Goal: Task Accomplishment & Management: Manage account settings

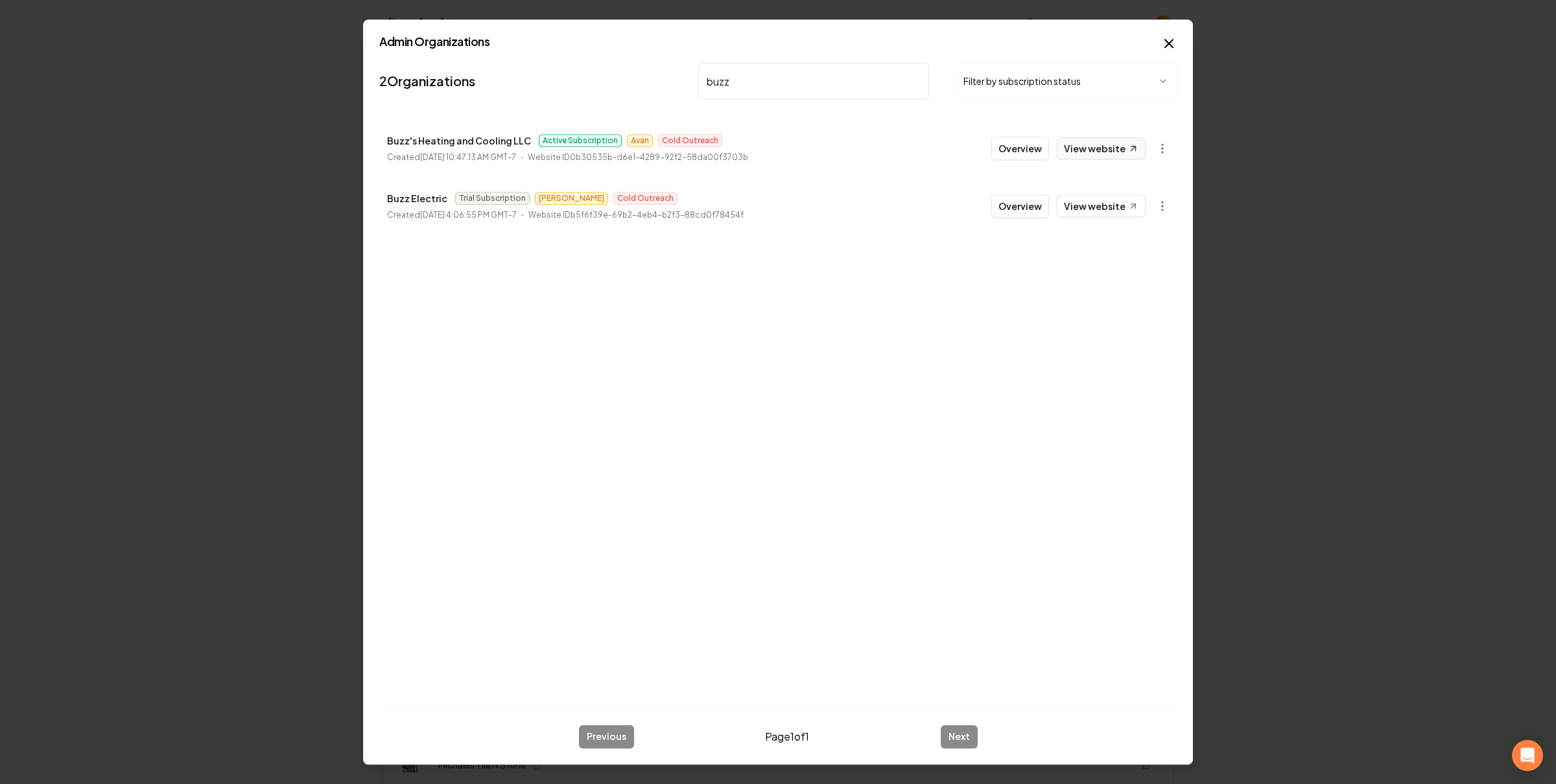
type input "buzz"
click at [1124, 147] on link "View website" at bounding box center [1101, 149] width 89 height 22
click at [1070, 149] on link "View website" at bounding box center [1101, 149] width 89 height 22
click at [1007, 145] on button "Overview" at bounding box center [1020, 149] width 58 height 23
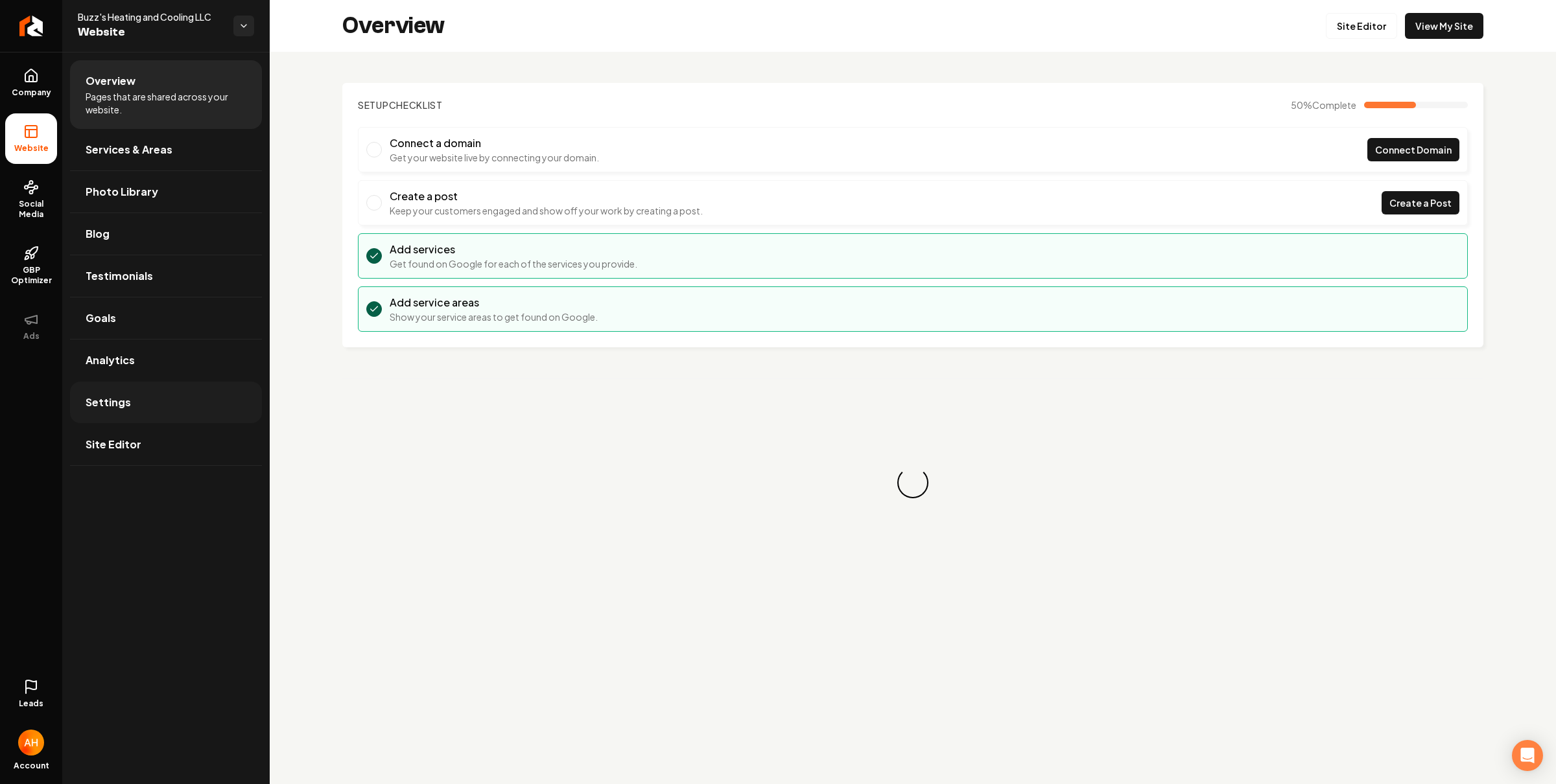
click at [86, 413] on link "Settings" at bounding box center [166, 402] width 192 height 41
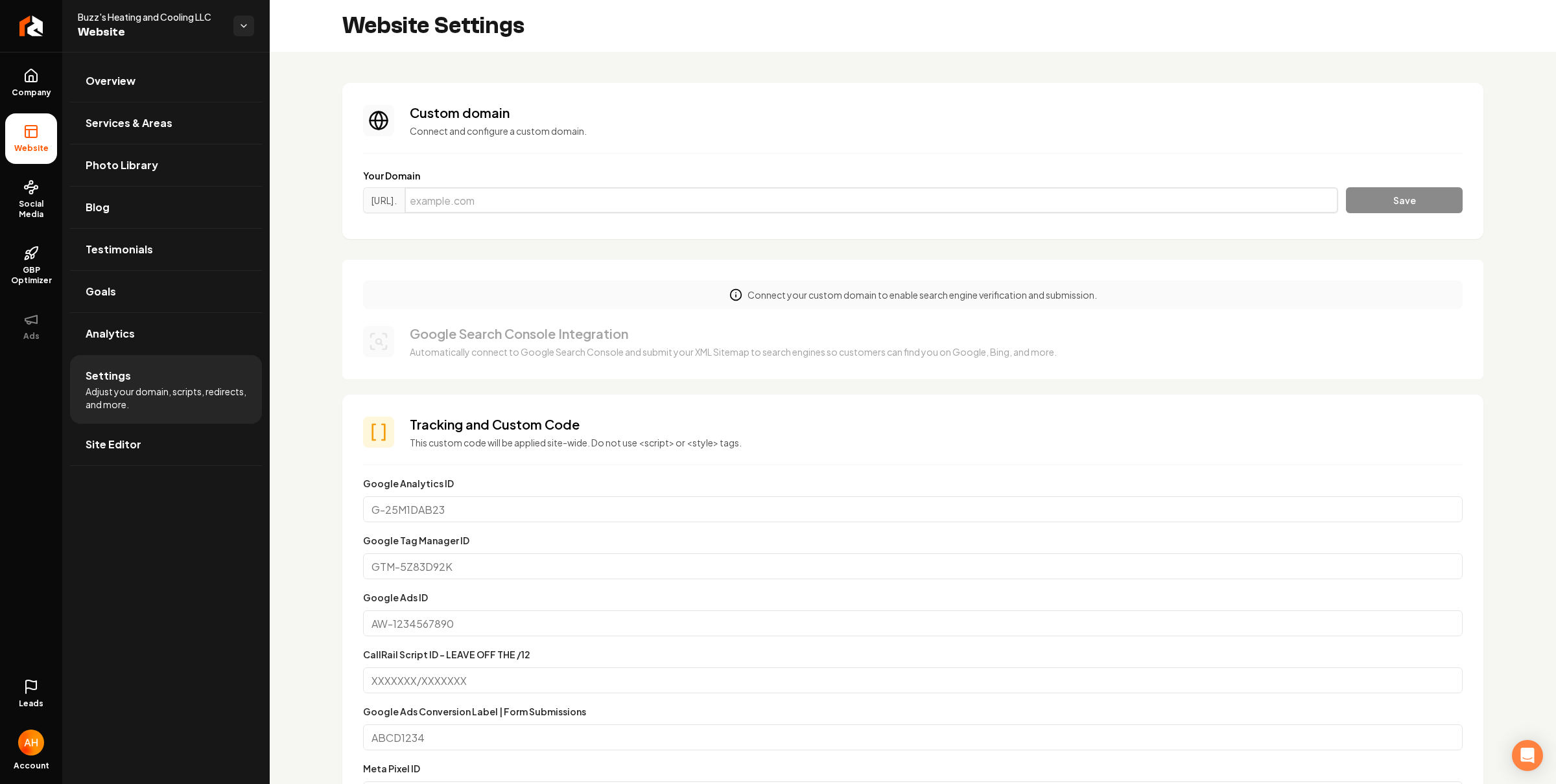
click at [635, 199] on input "Main content area" at bounding box center [871, 200] width 934 height 26
paste input "Buzzshvac.com"
click at [1321, 189] on input "Buzzshvac.com" at bounding box center [871, 200] width 934 height 26
type input "Buzzshvac.com"
click at [1356, 202] on button "Save" at bounding box center [1404, 200] width 117 height 26
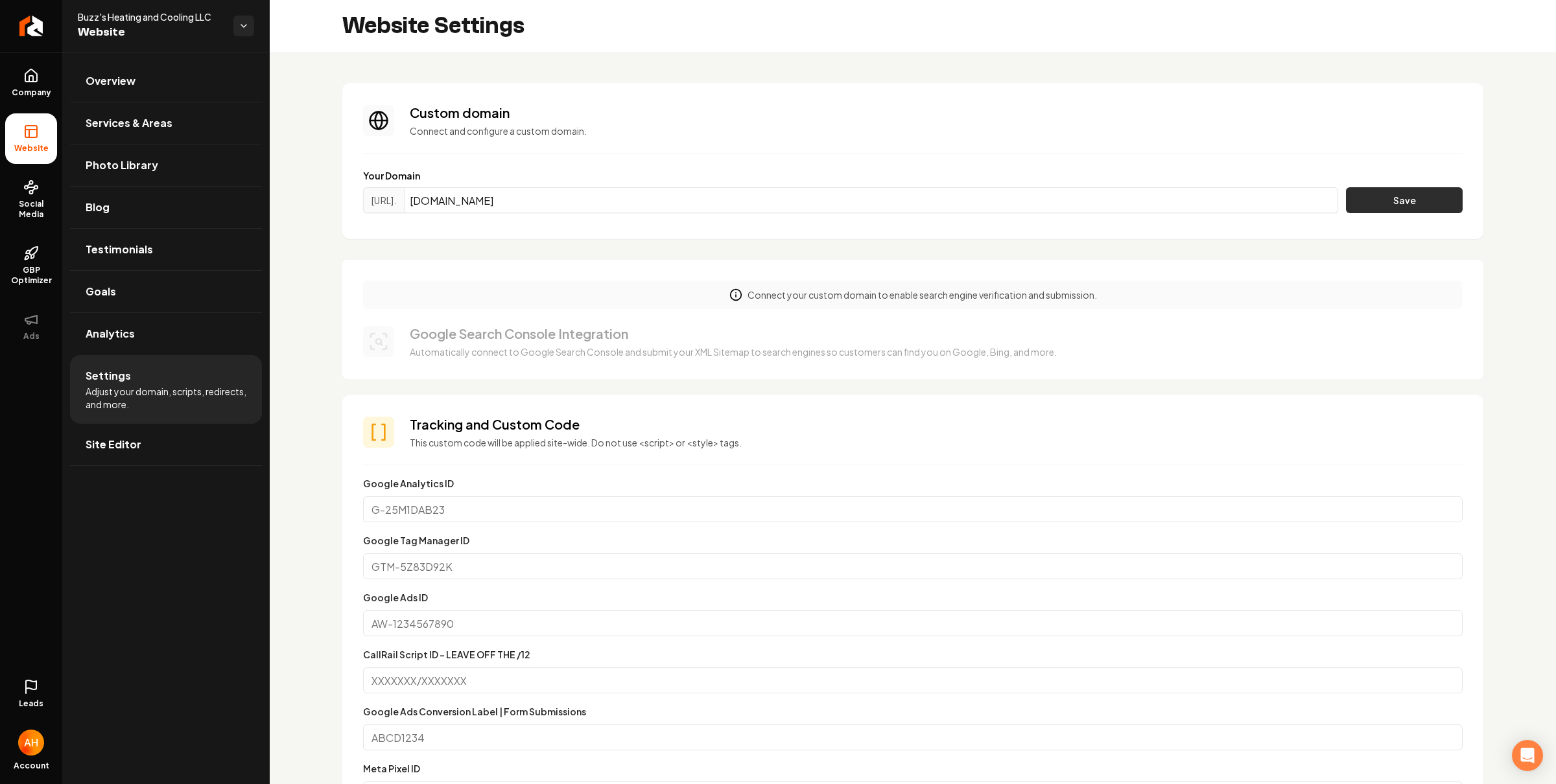
click at [1346, 202] on button "Save" at bounding box center [1404, 200] width 117 height 26
click at [702, 208] on input "Buzzshvac.com" at bounding box center [871, 200] width 934 height 26
click at [1400, 192] on button "Save" at bounding box center [1404, 200] width 117 height 26
click at [695, 206] on input "Buzzshvac.com" at bounding box center [871, 200] width 934 height 26
click at [736, 161] on section "Custom domain Connect and configure a custom domain. Your Domain https://www. P…" at bounding box center [912, 161] width 1141 height 156
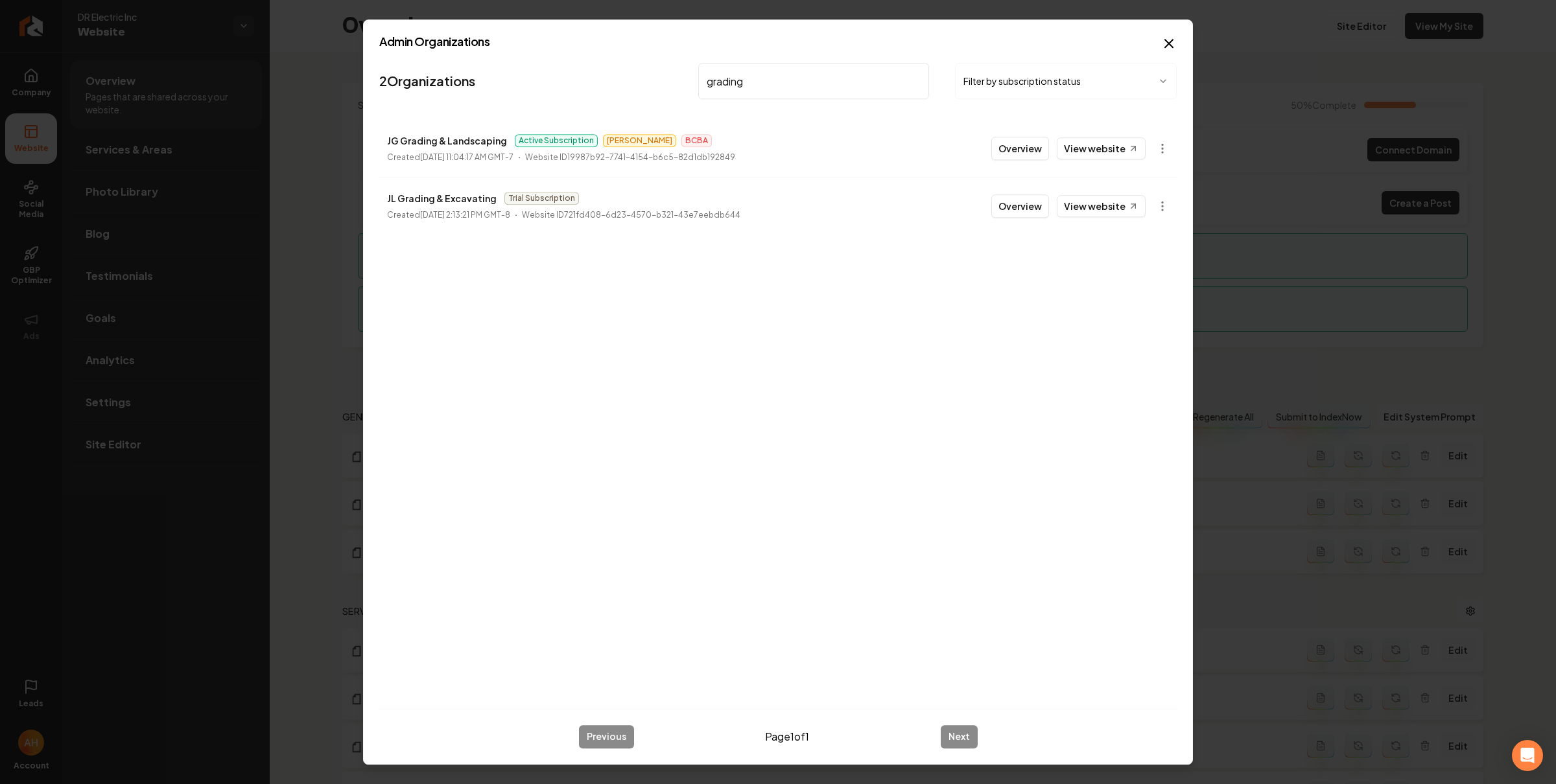
click at [753, 75] on input "grading" at bounding box center [813, 81] width 231 height 36
type input "bulb"
click at [1160, 150] on body "Company Website Social Media GBP Optimizer Ads Leads Account DR Electric Inc We…" at bounding box center [778, 392] width 1556 height 784
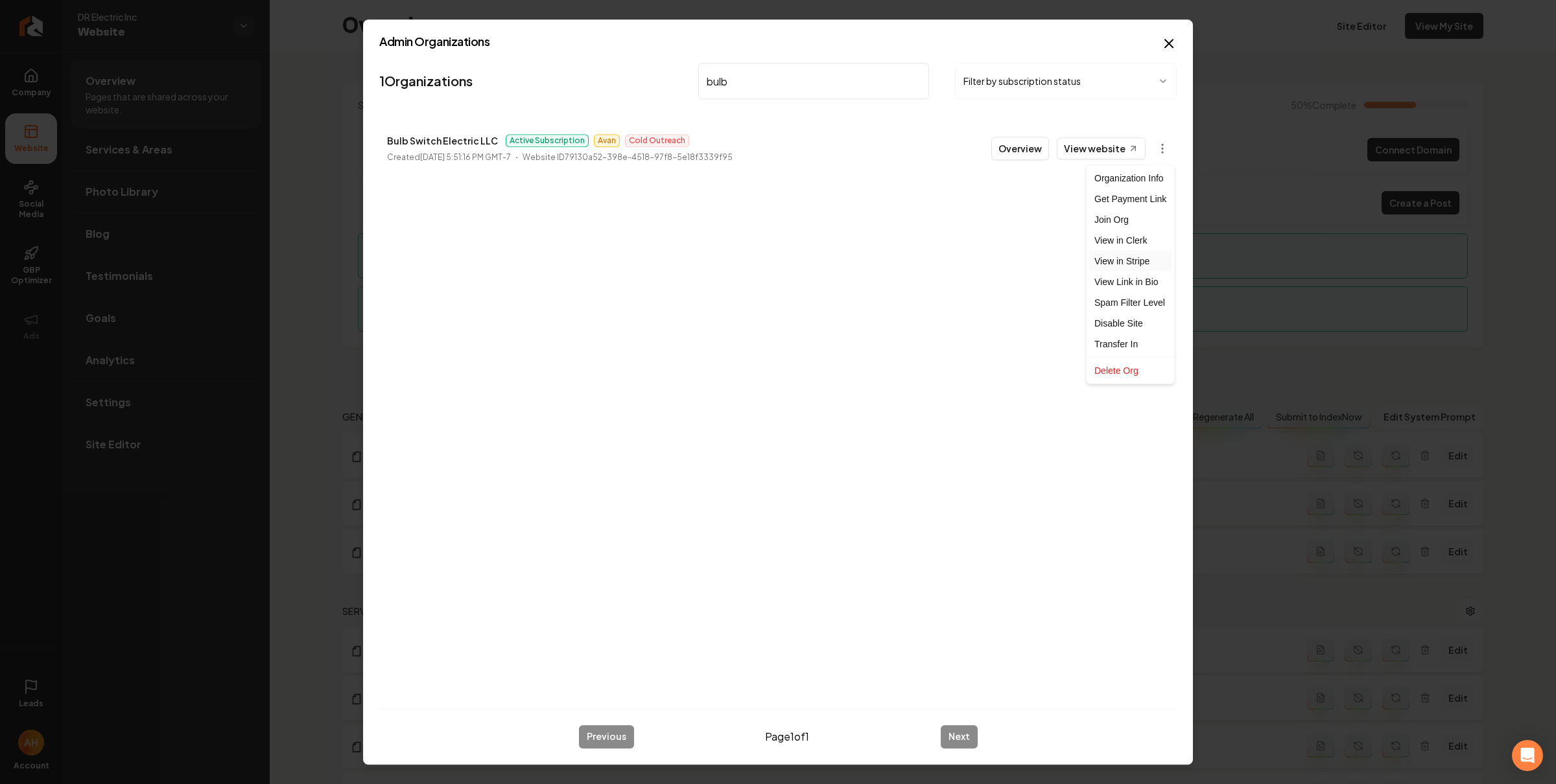
click at [1124, 259] on link "View in Stripe" at bounding box center [1130, 261] width 82 height 21
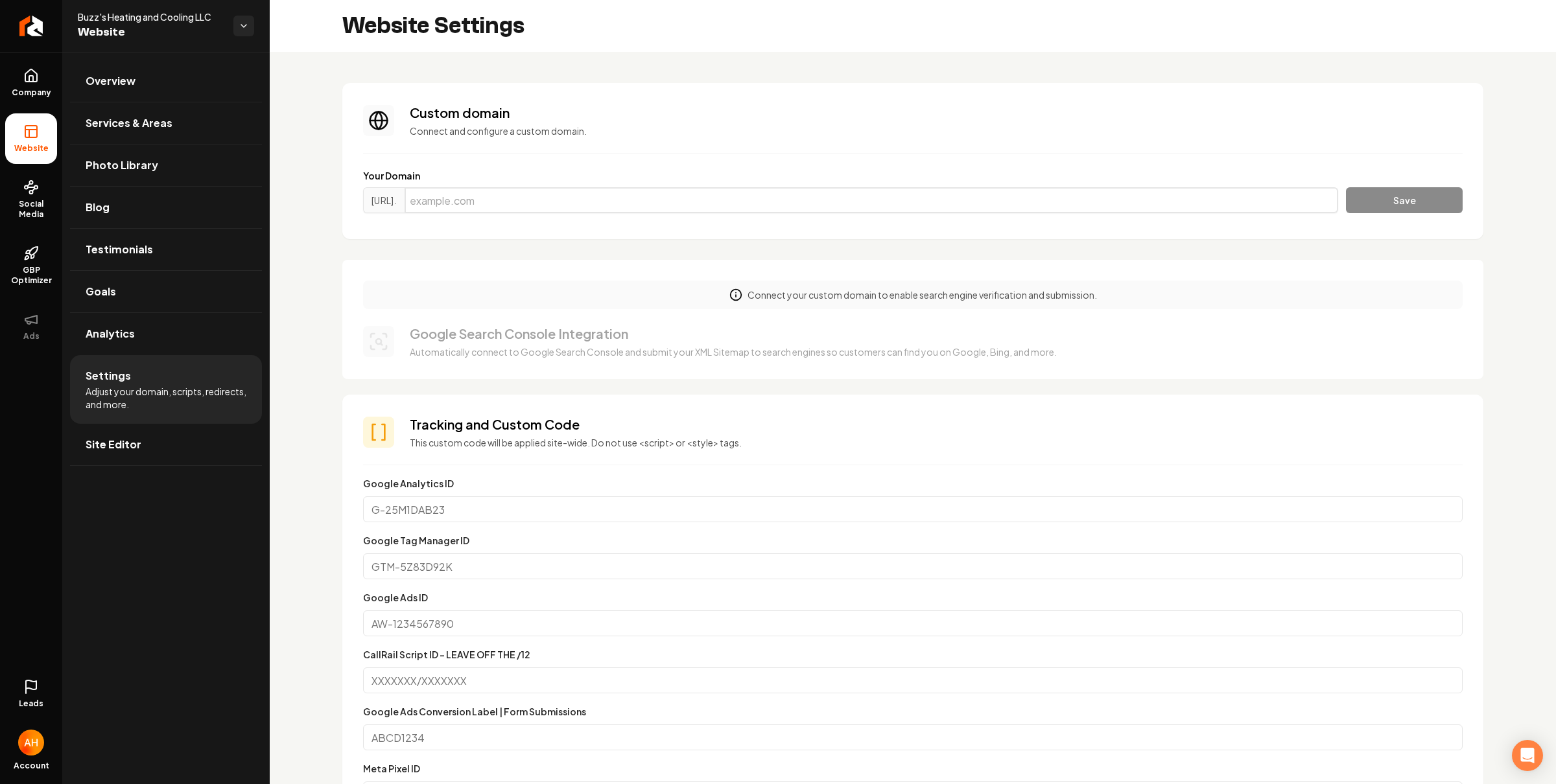
click at [681, 206] on input "Main content area" at bounding box center [871, 200] width 934 height 26
paste input "Buzzshvac.com"
click at [1355, 209] on button "Save" at bounding box center [1404, 200] width 117 height 26
click at [615, 188] on input "Buzzshvac.com" at bounding box center [871, 200] width 934 height 26
paste input "b"
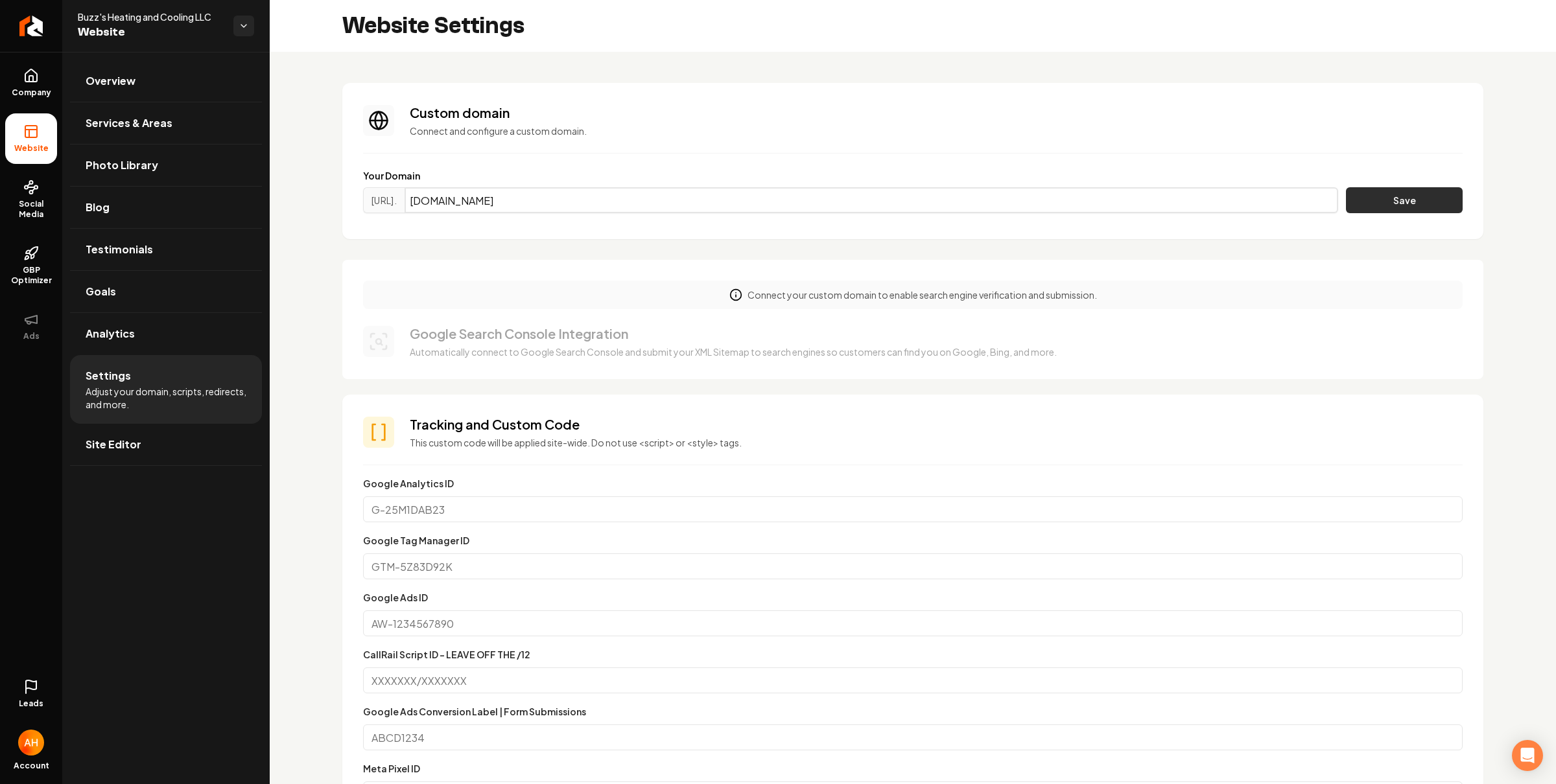
type input "buzzshvac.com"
click at [1396, 199] on button "Save" at bounding box center [1404, 200] width 117 height 26
click at [955, 195] on input "Main content area" at bounding box center [871, 200] width 934 height 26
paste input "buzzshvac.com"
type input "buzzshvac.com"
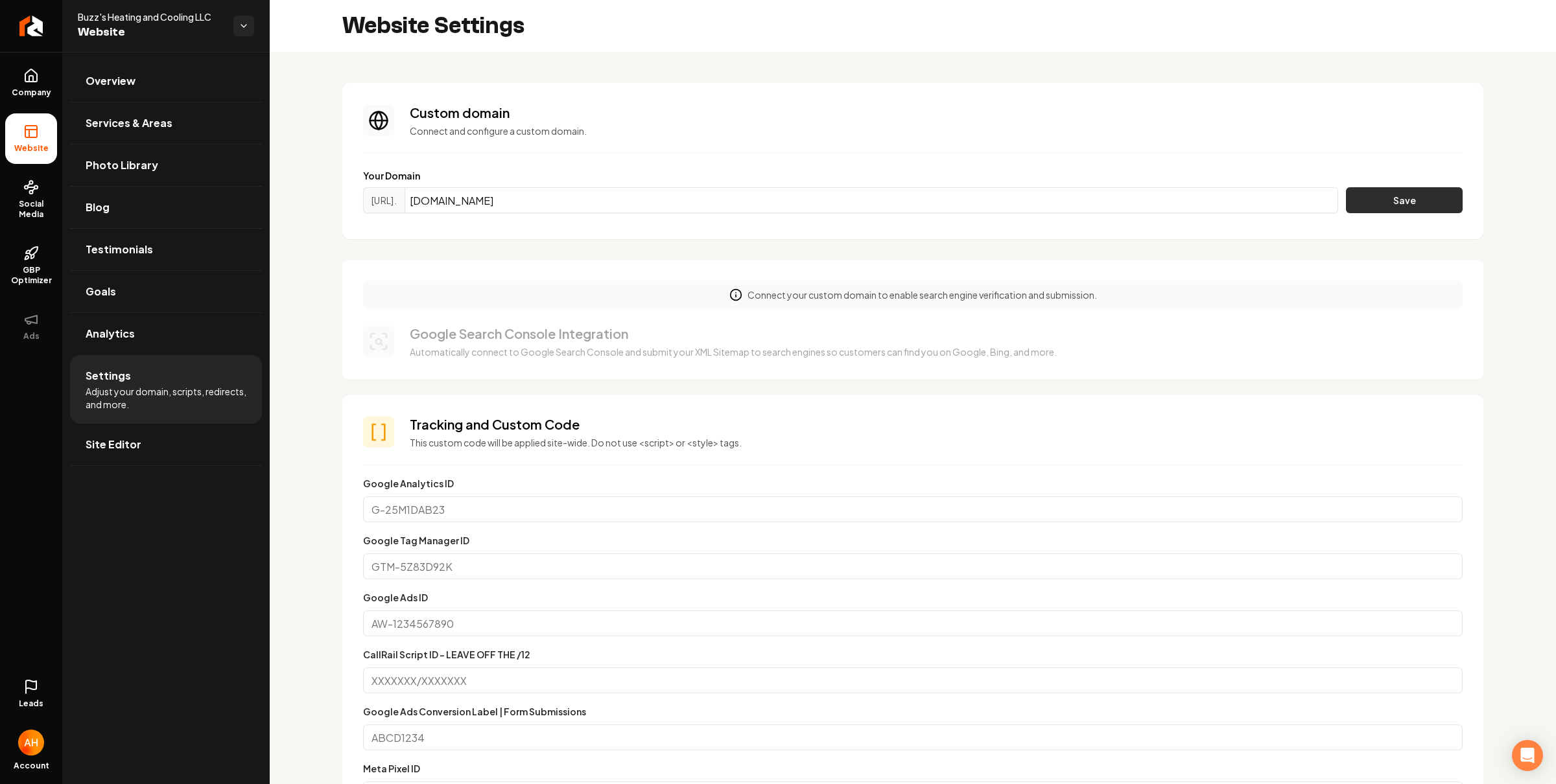
click at [1400, 196] on button "Save" at bounding box center [1404, 200] width 117 height 26
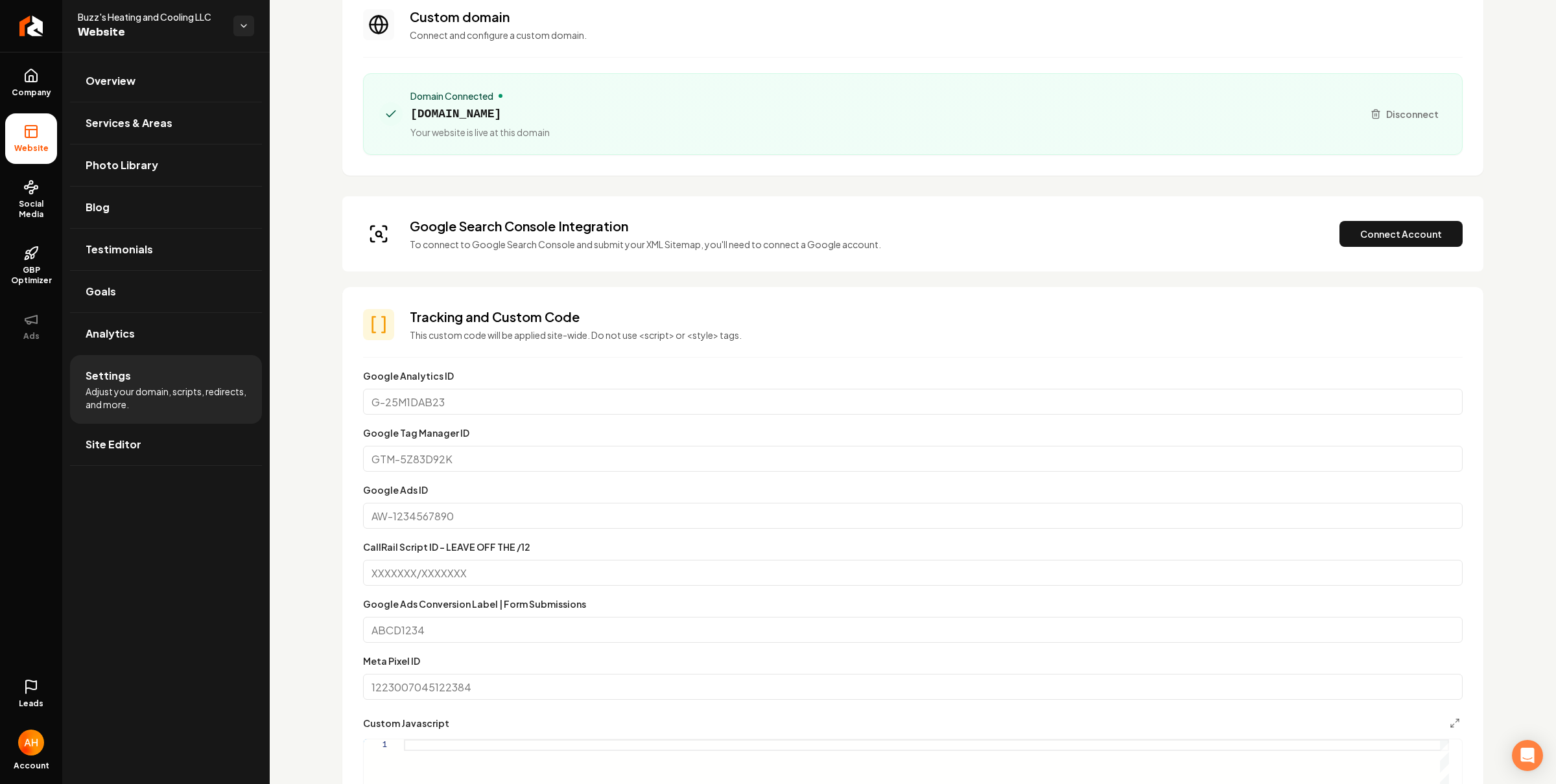
scroll to position [13, 0]
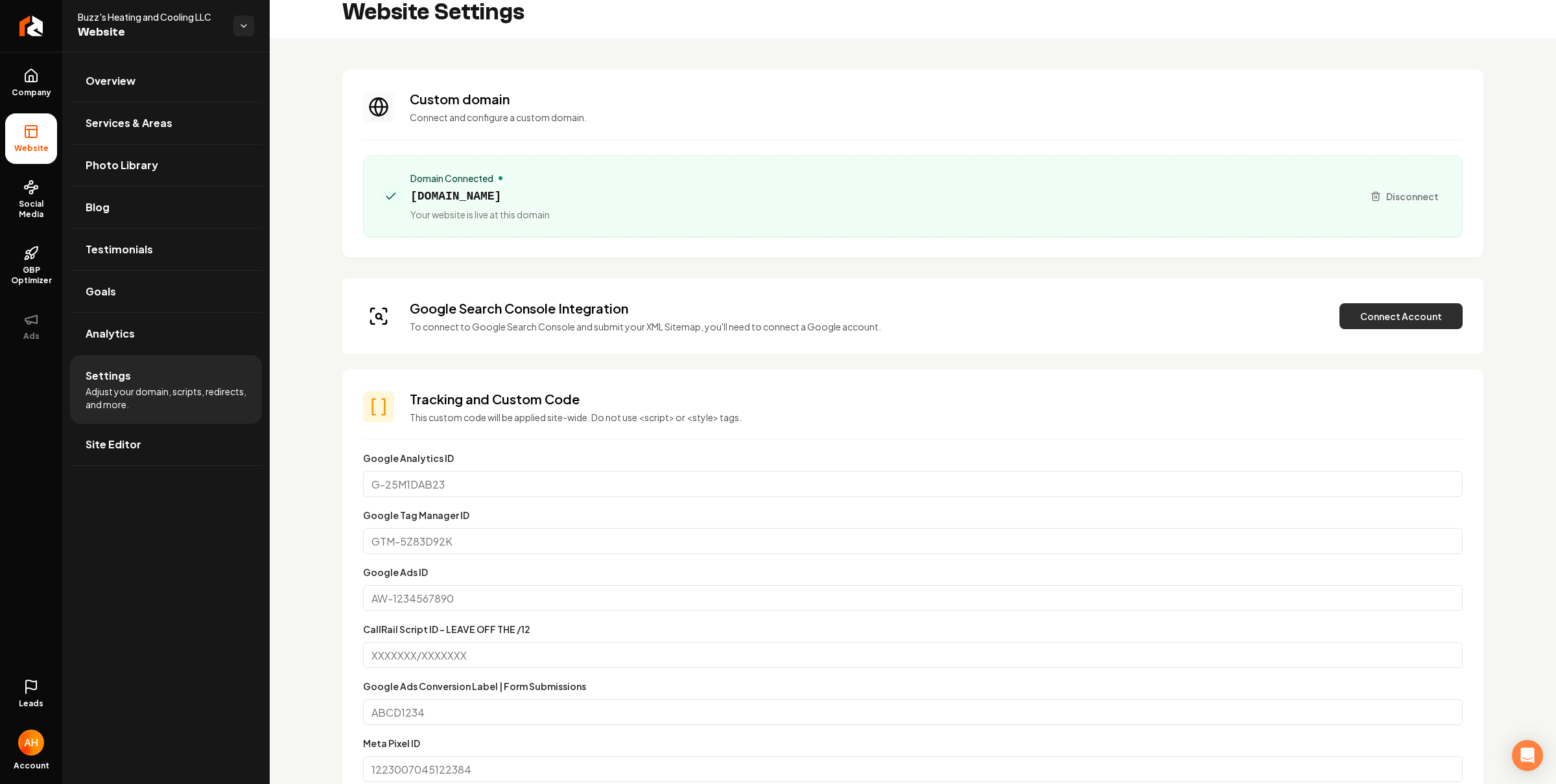
click at [1429, 322] on button "Connect Account" at bounding box center [1401, 316] width 124 height 26
drag, startPoint x: 1245, startPoint y: 309, endPoint x: 1275, endPoint y: 310, distance: 30.0
click at [1245, 309] on div "Google Search Console Integration Automatically connect to Google Search Consol…" at bounding box center [912, 316] width 1099 height 34
click at [1286, 309] on button "Verify & Submit" at bounding box center [1310, 316] width 113 height 26
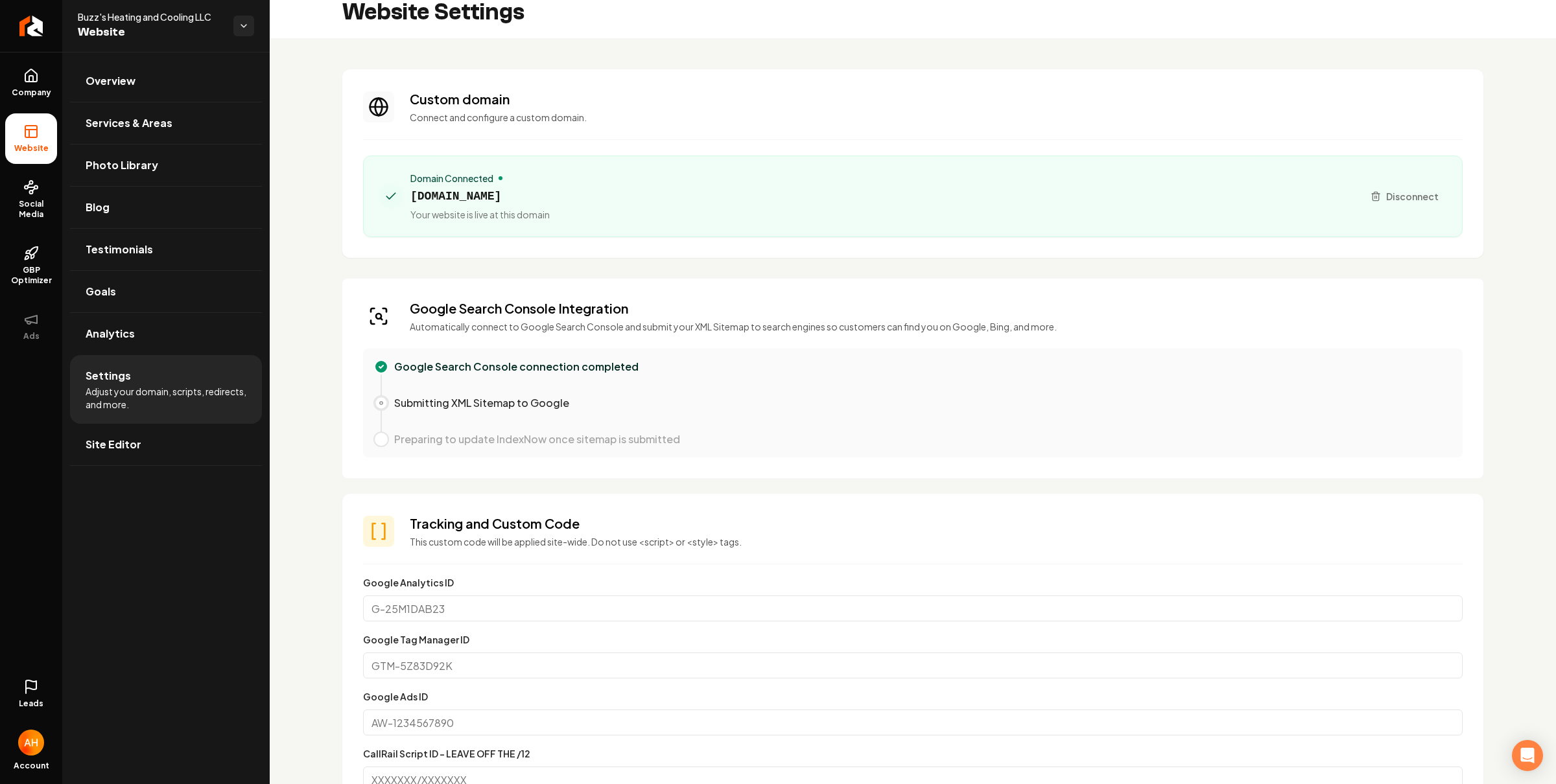
click at [489, 200] on span "buzzshvac.com" at bounding box center [480, 196] width 139 height 18
copy span "buzzshvac.com"
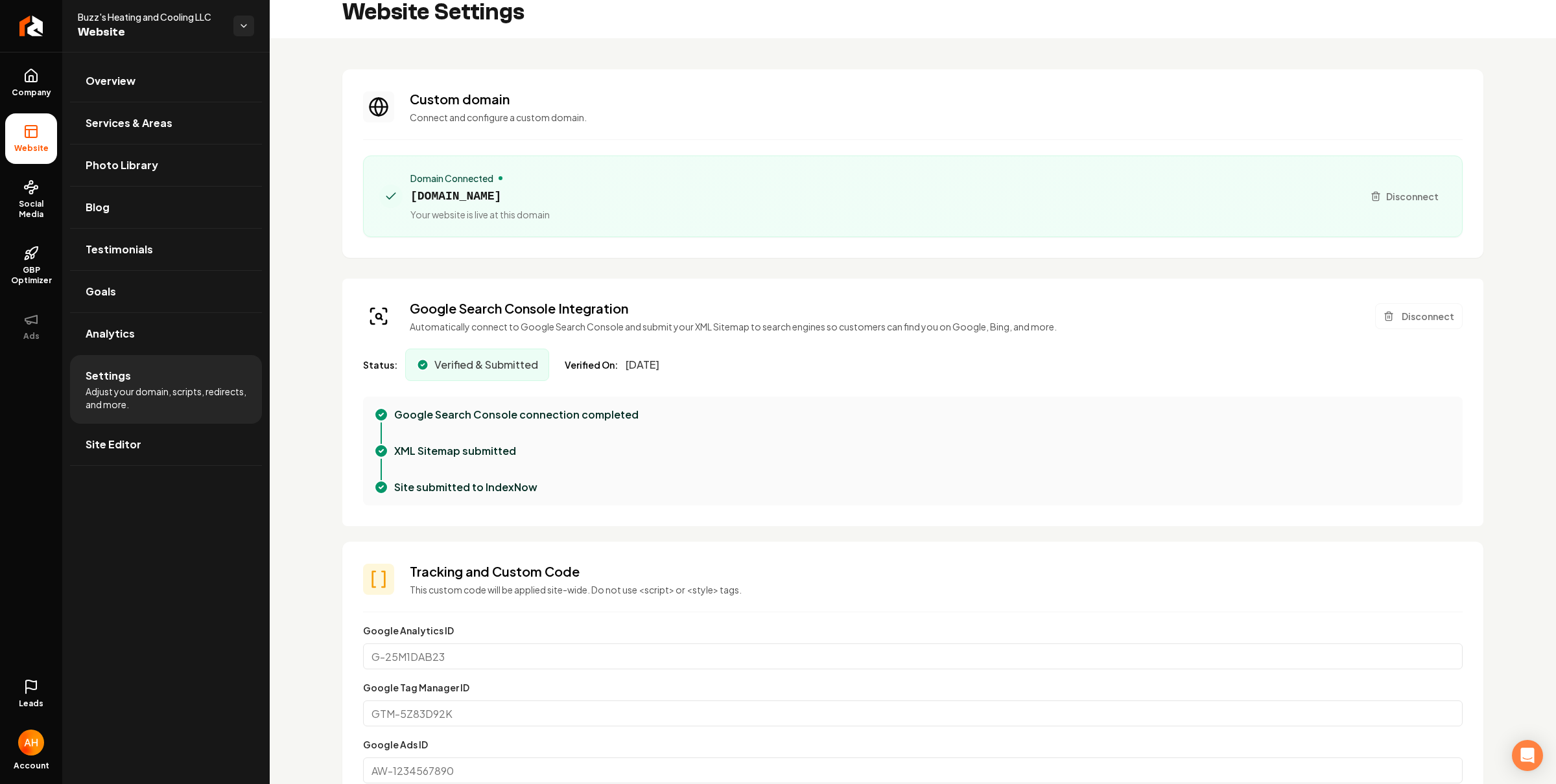
click at [640, 78] on section "Custom domain Connect and configure a custom domain. Domain Connected buzzshvac…" at bounding box center [912, 163] width 1141 height 188
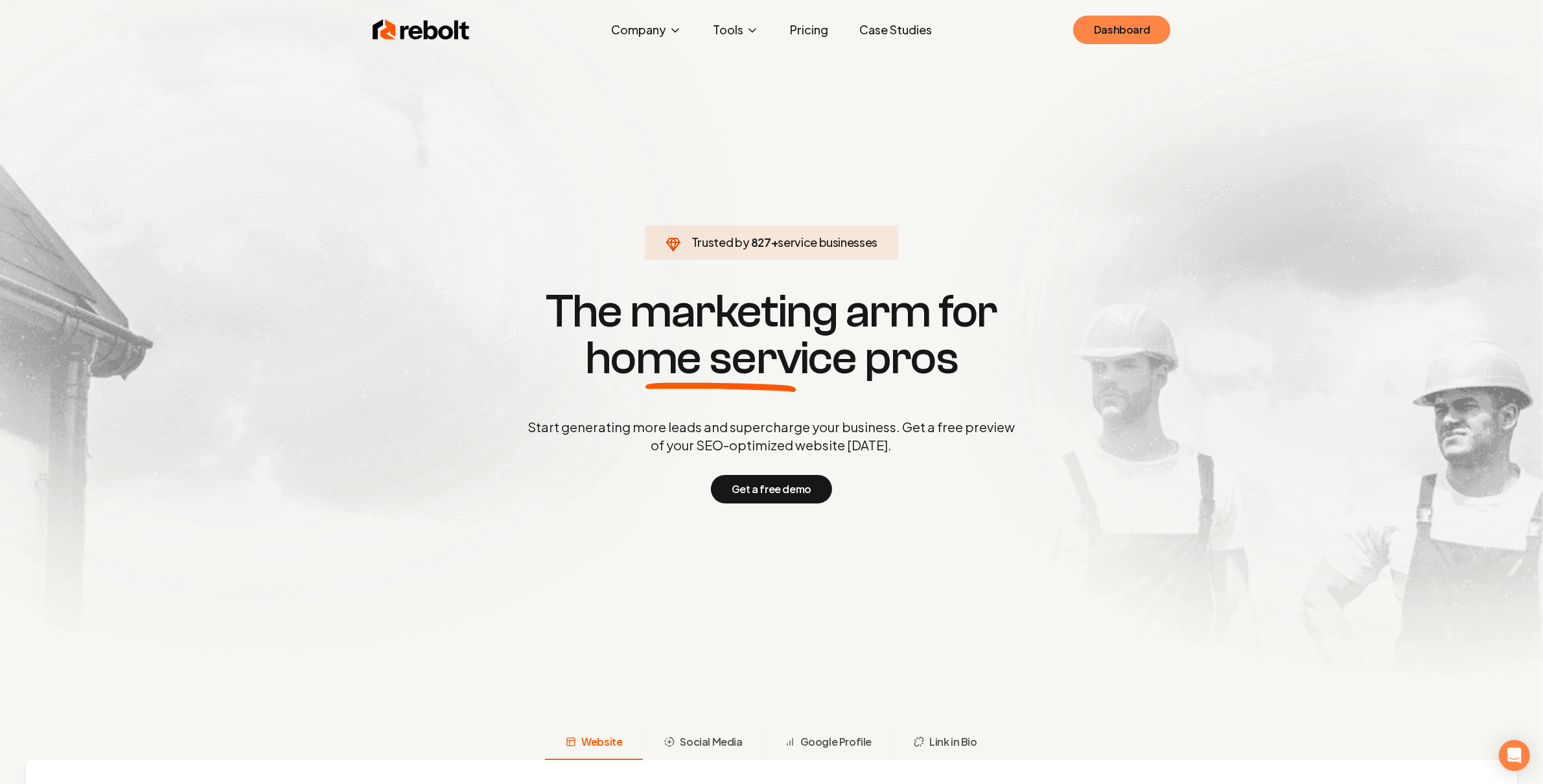
click at [1152, 25] on link "Dashboard" at bounding box center [1122, 30] width 97 height 28
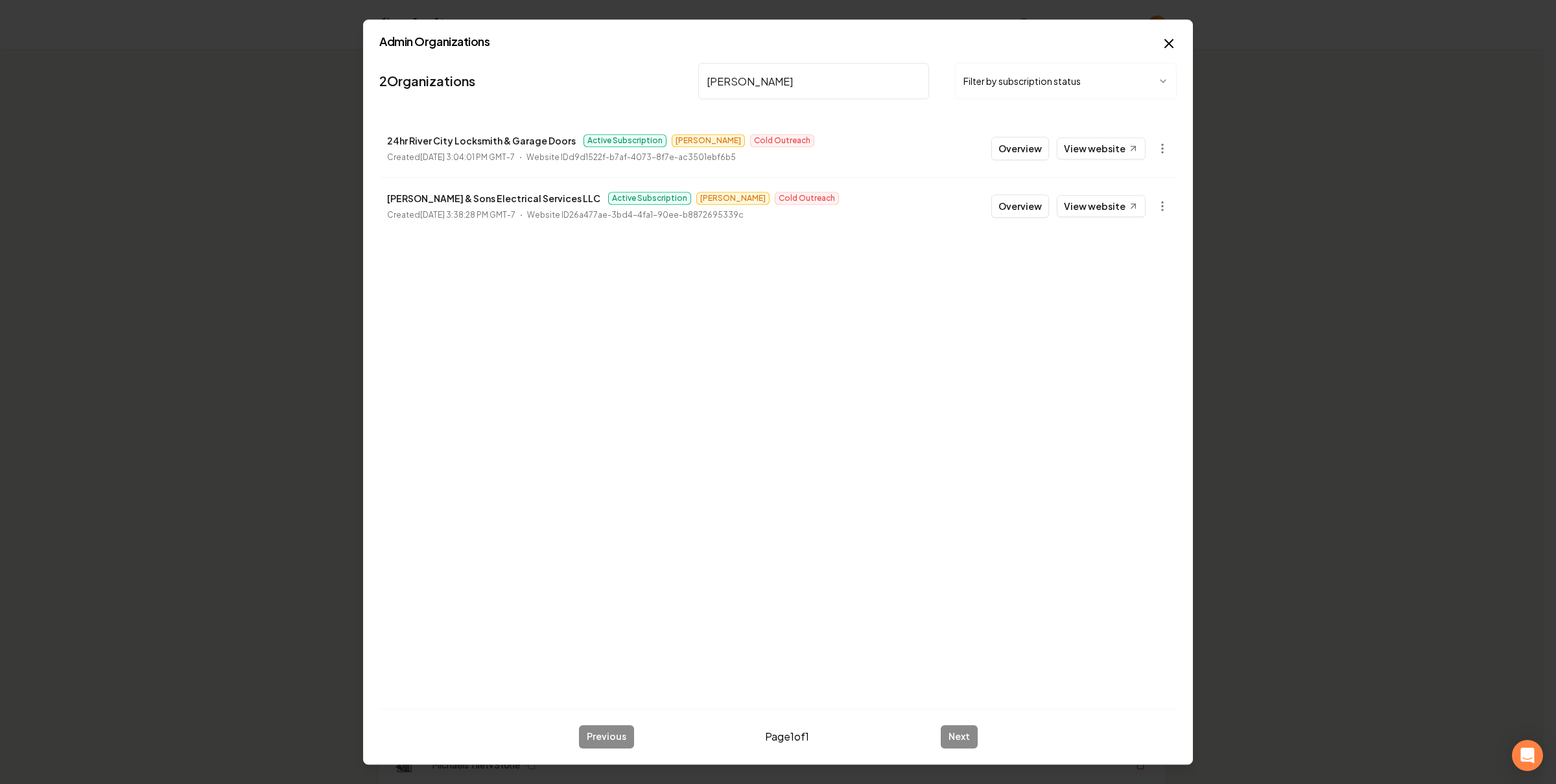
type input "smith"
click at [1097, 220] on li "Smith & Sons Electrical Services LLC Active Subscription Omar Cold Outreach Cre…" at bounding box center [778, 206] width 798 height 58
click at [1103, 202] on link "View website" at bounding box center [1101, 206] width 89 height 22
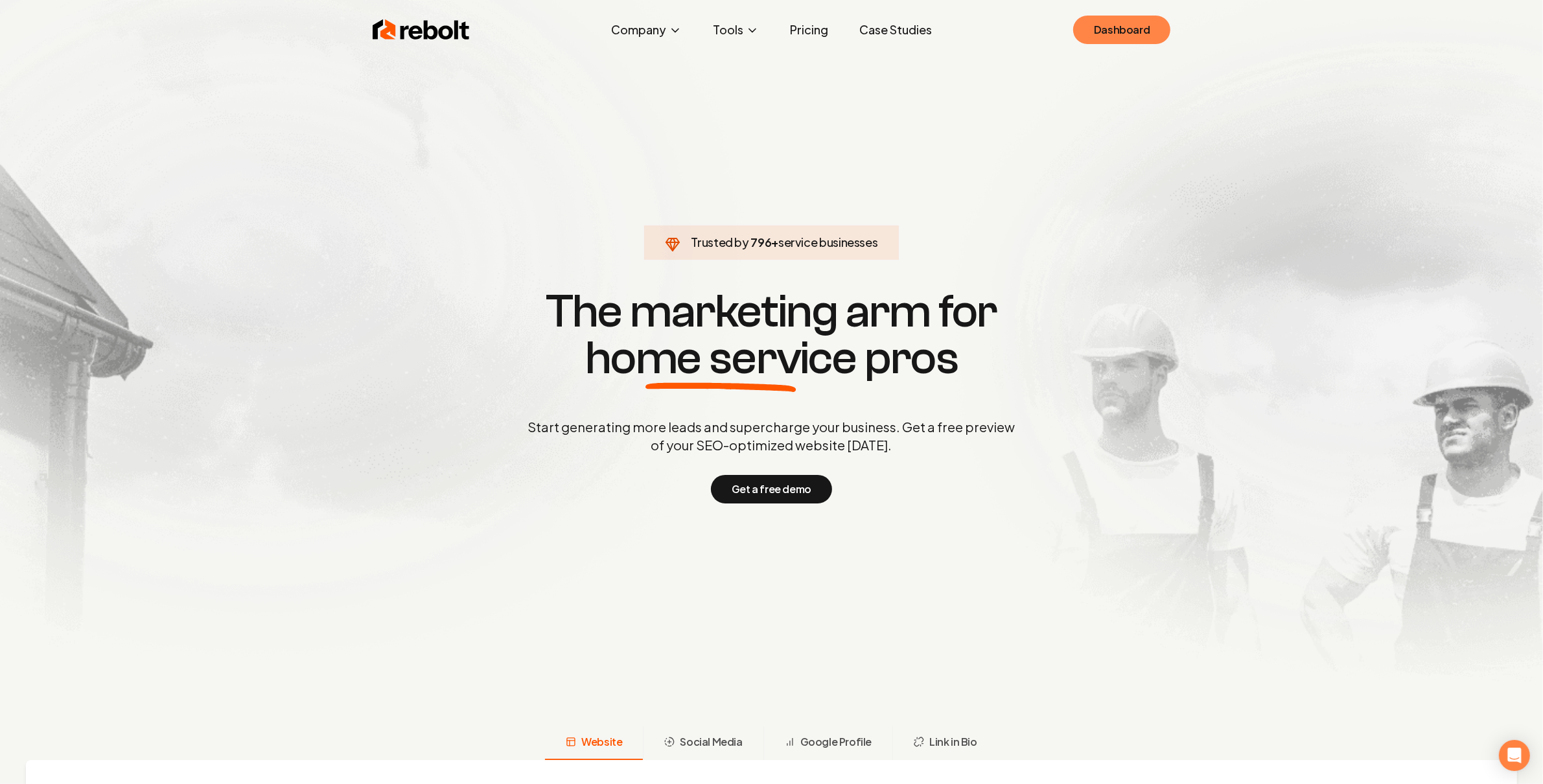
click at [1151, 24] on link "Dashboard" at bounding box center [1122, 30] width 97 height 28
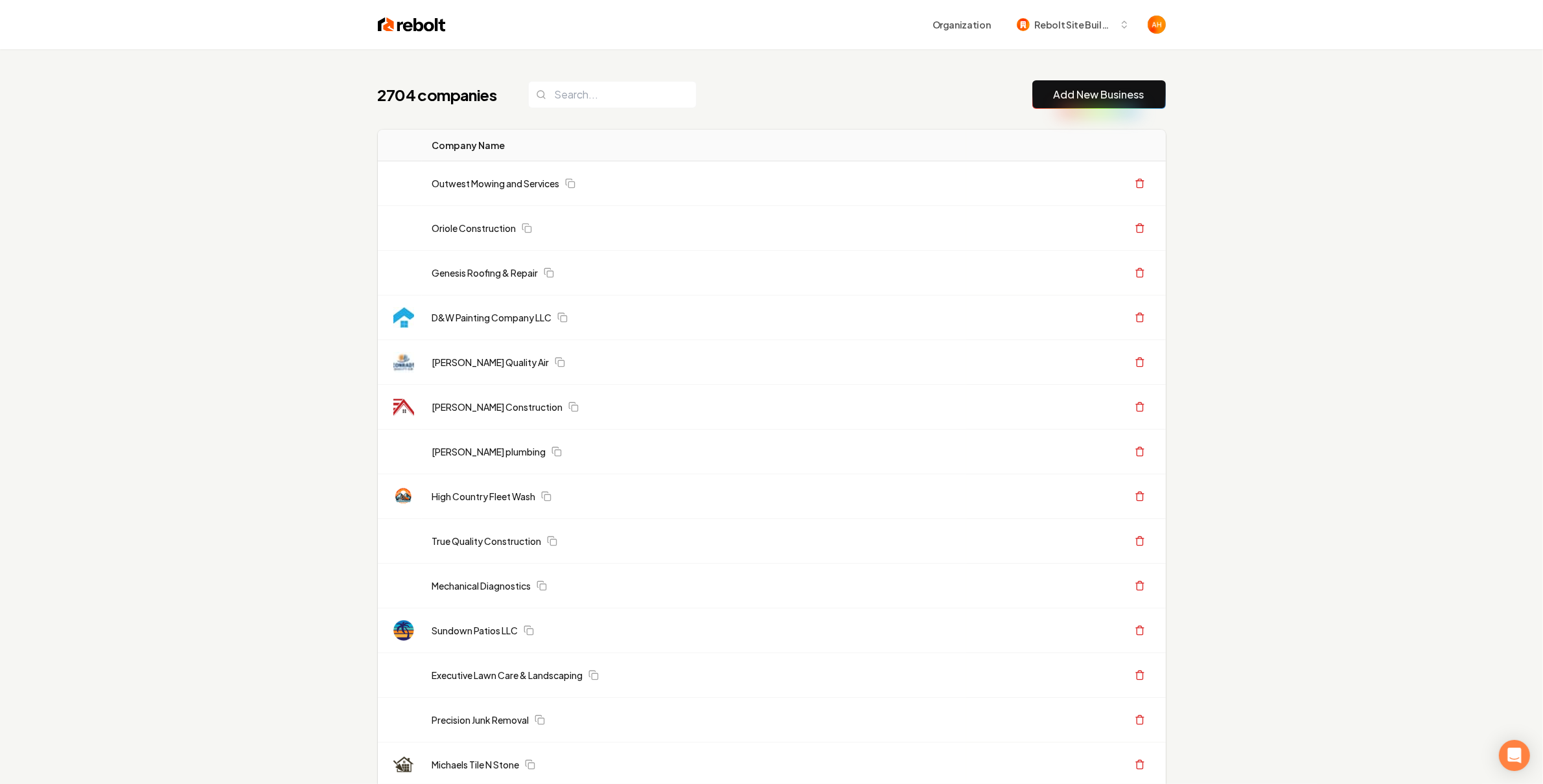
click at [775, 81] on div "2704 companies Add New Business" at bounding box center [772, 95] width 788 height 28
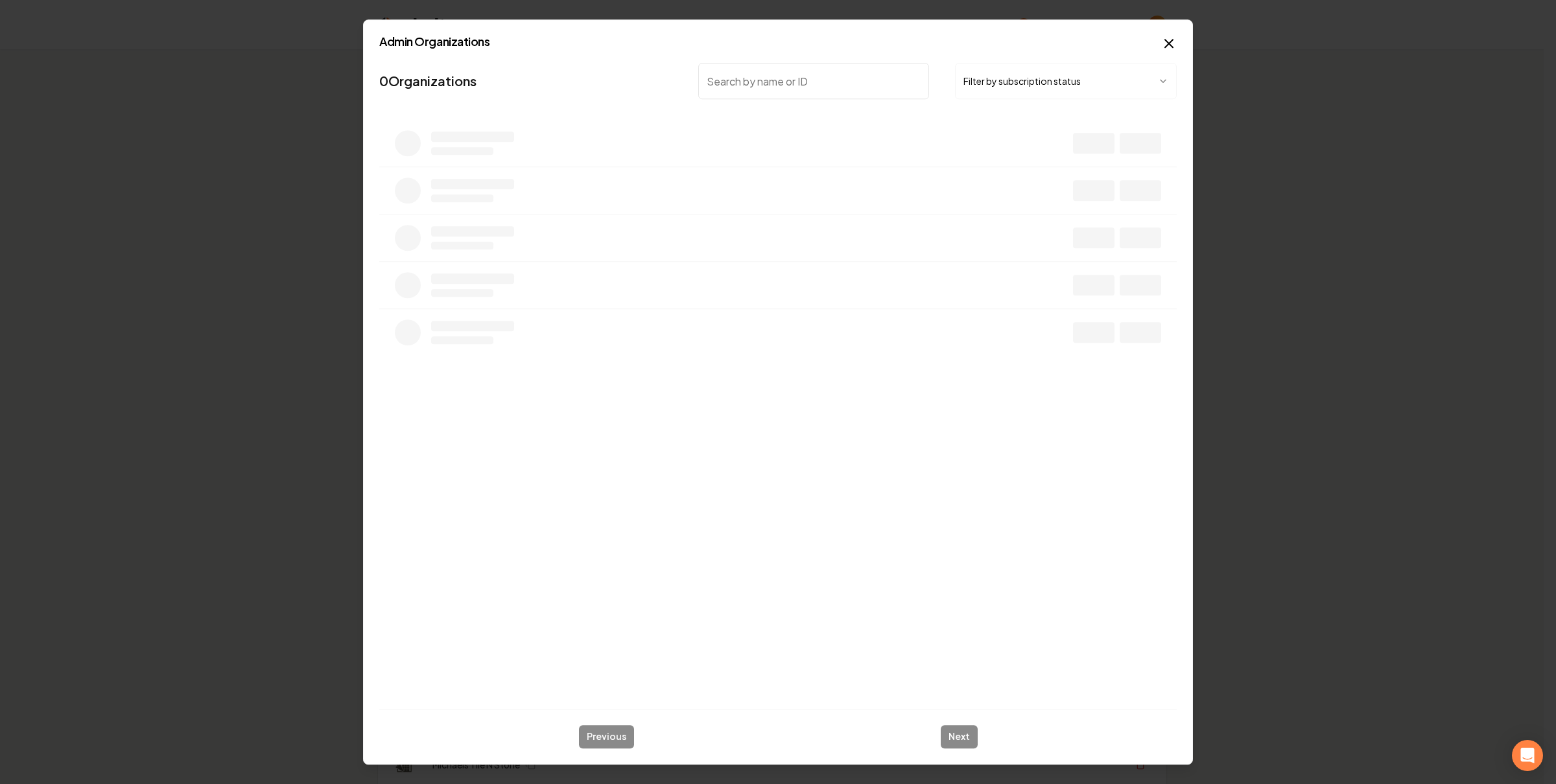
type input "b"
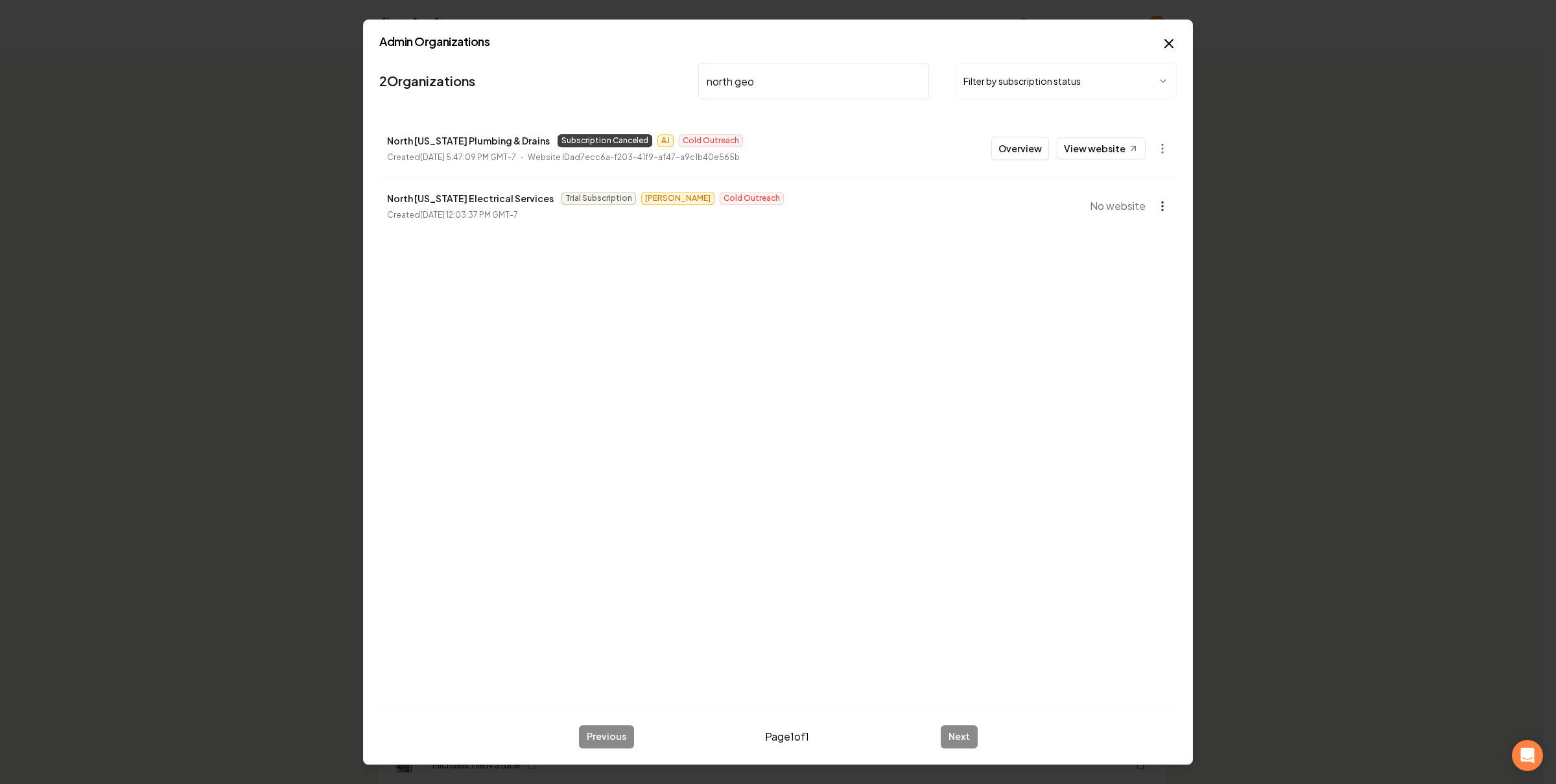
type input "north geo"
click at [1162, 202] on body "Organization Rebolt Site Builder 2704 companies Add New Business Logo Company N…" at bounding box center [772, 392] width 1543 height 784
click at [1155, 256] on div "Get Payment Link" at bounding box center [1130, 256] width 82 height 21
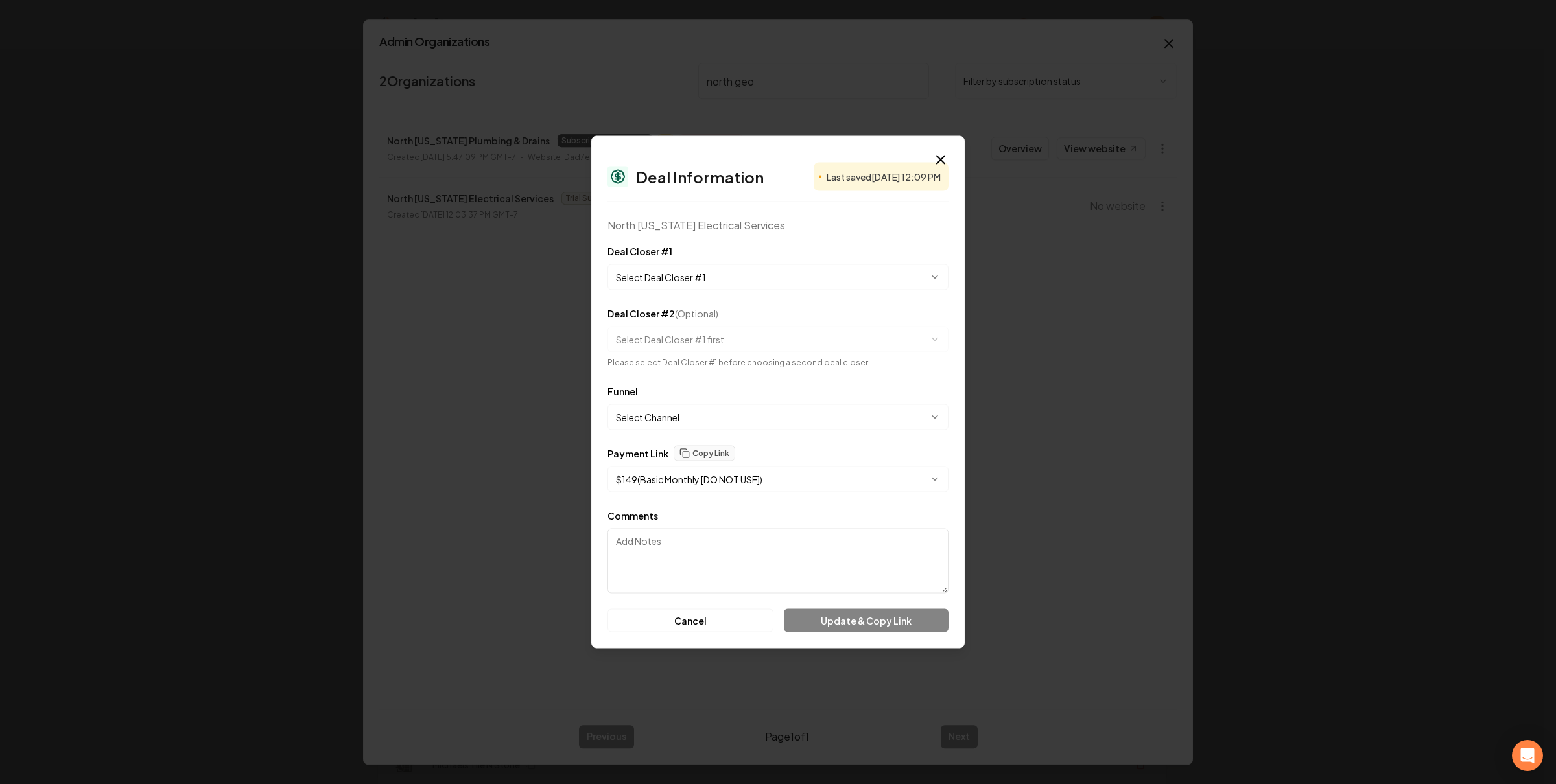
click at [744, 477] on body "Organization Rebolt Site Builder 2704 companies Add New Business Logo Company N…" at bounding box center [772, 392] width 1543 height 784
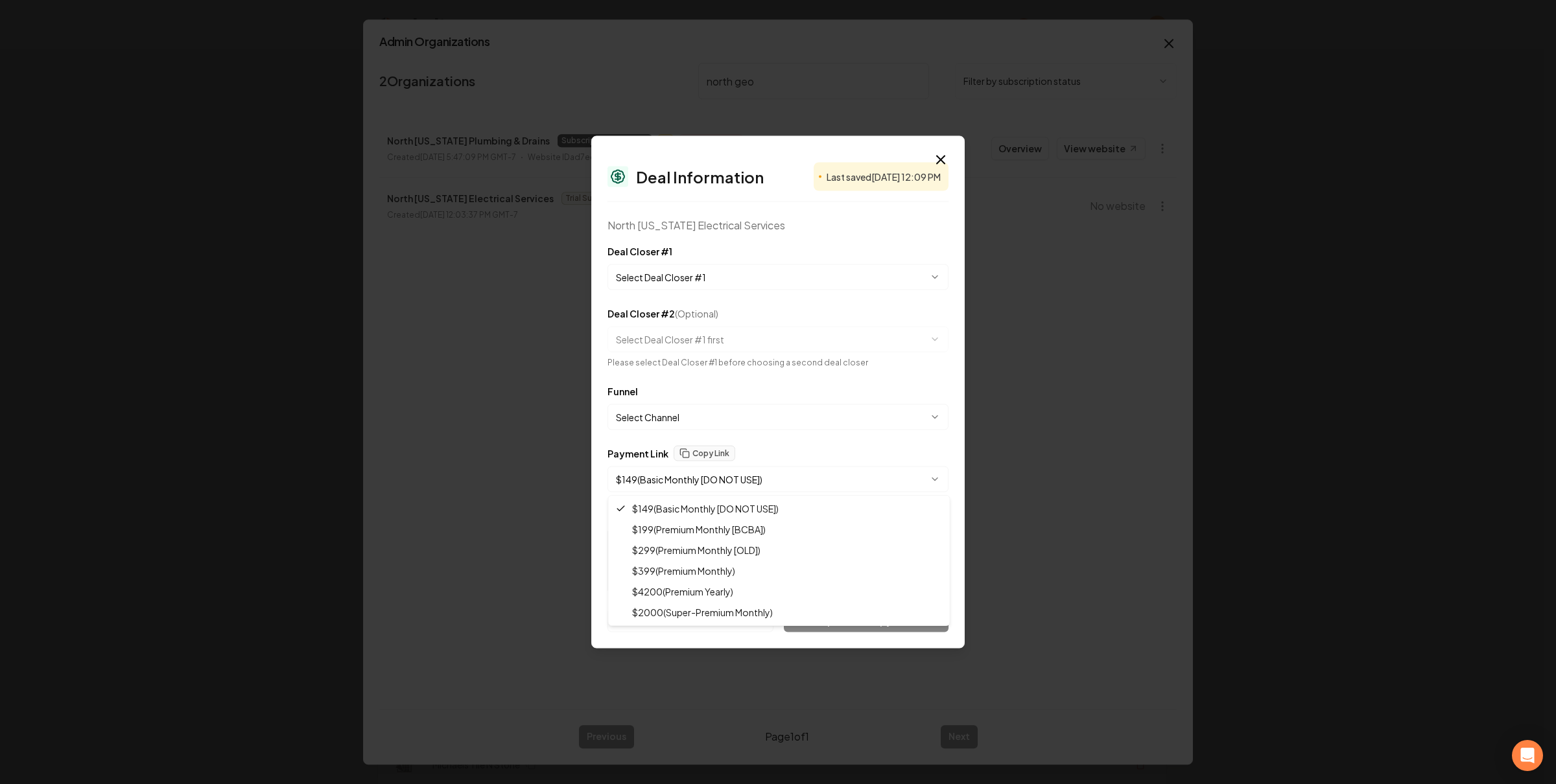
click at [758, 270] on body "Organization Rebolt Site Builder 2704 companies Add New Business Logo Company N…" at bounding box center [772, 392] width 1543 height 784
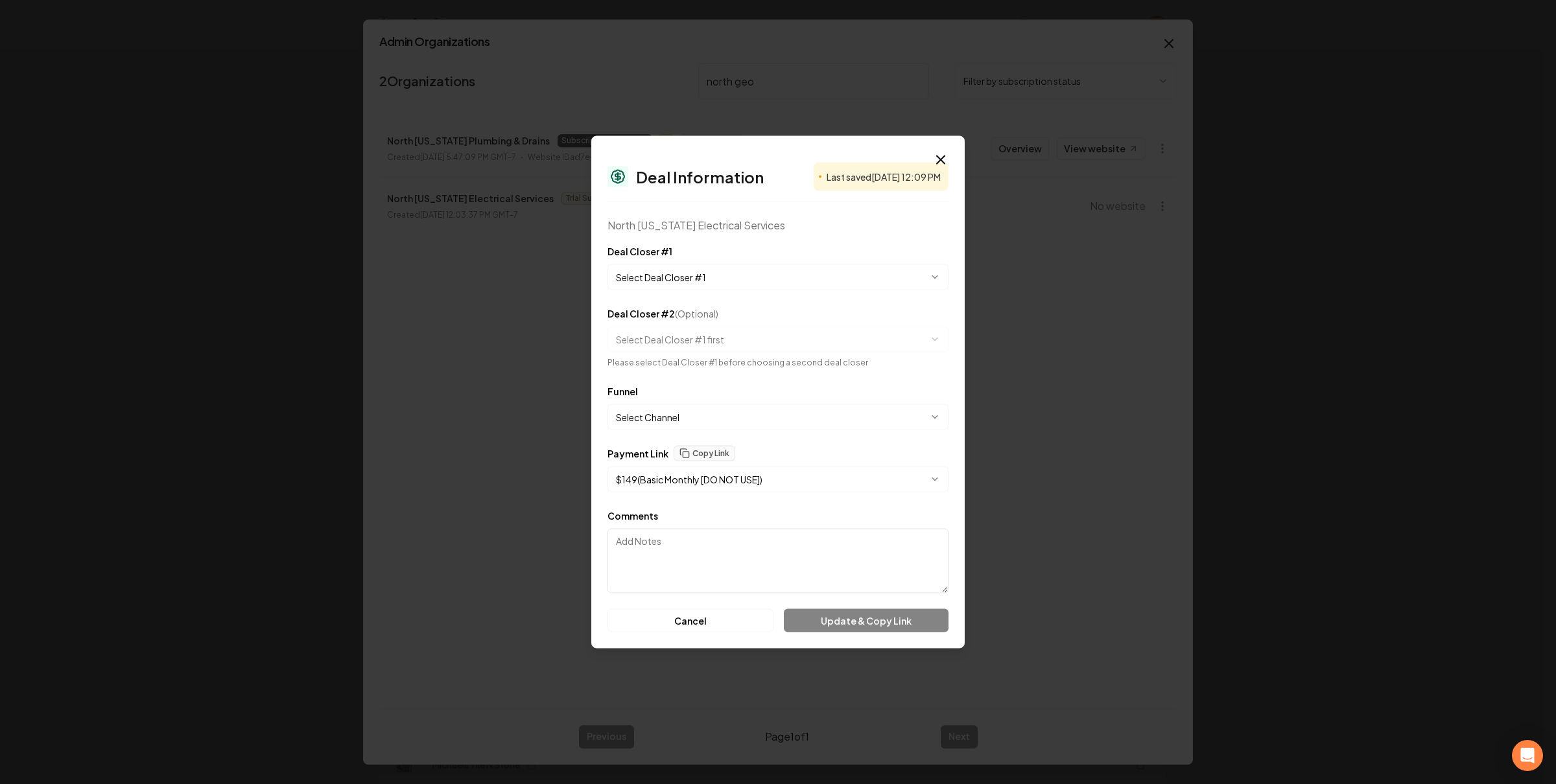
click at [744, 417] on body "Organization Rebolt Site Builder 2704 companies Add New Business Logo Company N…" at bounding box center [772, 392] width 1543 height 784
select select "**********"
click at [730, 274] on body "Organization Rebolt Site Builder 2704 companies Add New Business Logo Company N…" at bounding box center [772, 392] width 1543 height 784
select select "**********"
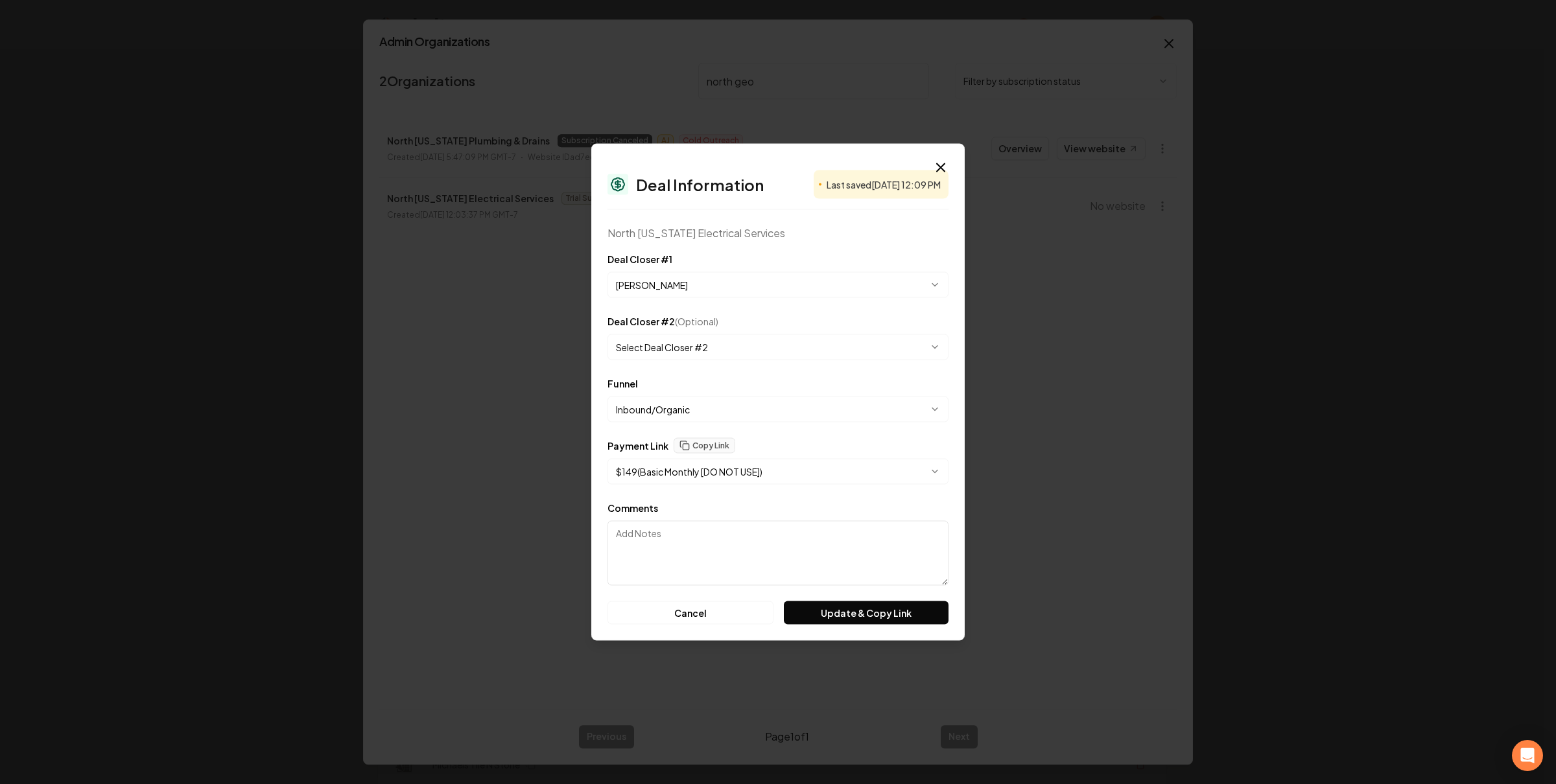
click at [737, 540] on textarea "Comments" at bounding box center [778, 553] width 341 height 65
click at [861, 610] on button "Update & Copy Link" at bounding box center [866, 613] width 165 height 23
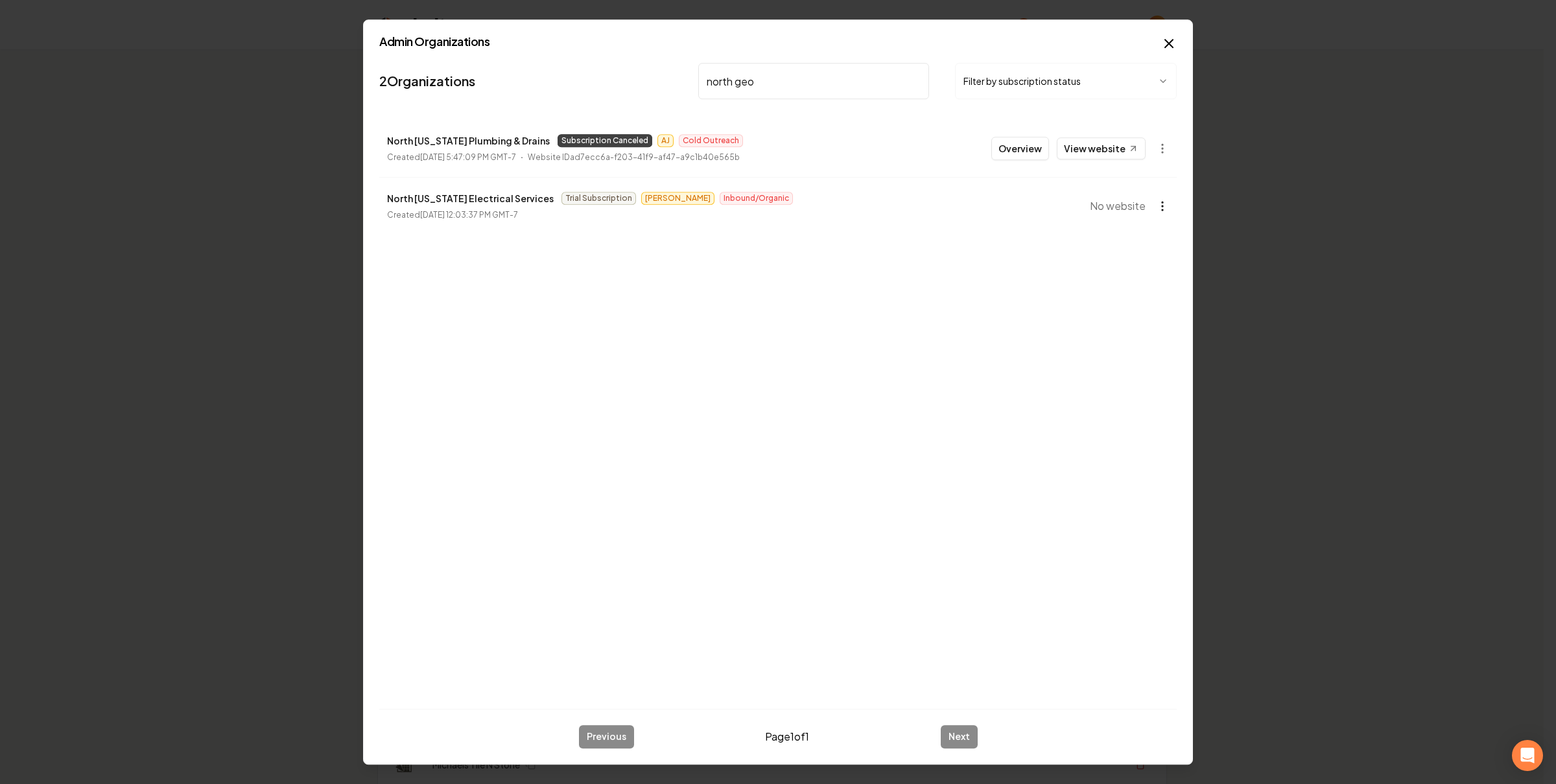
click at [1162, 205] on body "Organization Rebolt Site Builder 2704 companies Add New Business Logo Company N…" at bounding box center [772, 392] width 1543 height 784
click at [1131, 254] on div "Get Payment Link" at bounding box center [1130, 256] width 82 height 21
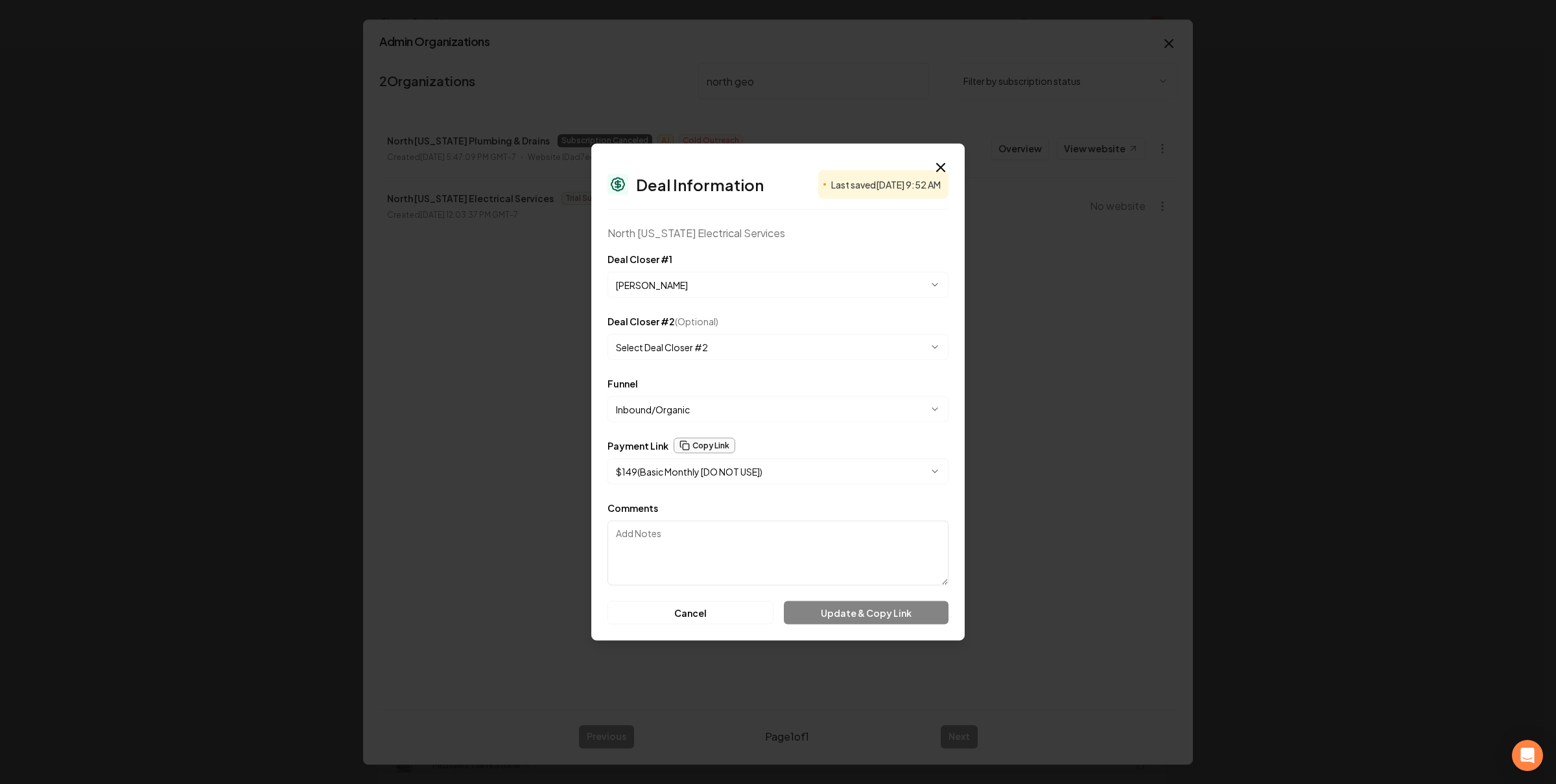
click at [716, 445] on button "Copy Link" at bounding box center [704, 446] width 62 height 16
click at [741, 464] on body "Organization Rebolt Site Builder 2704 companies Add New Business Logo Company N…" at bounding box center [772, 392] width 1543 height 784
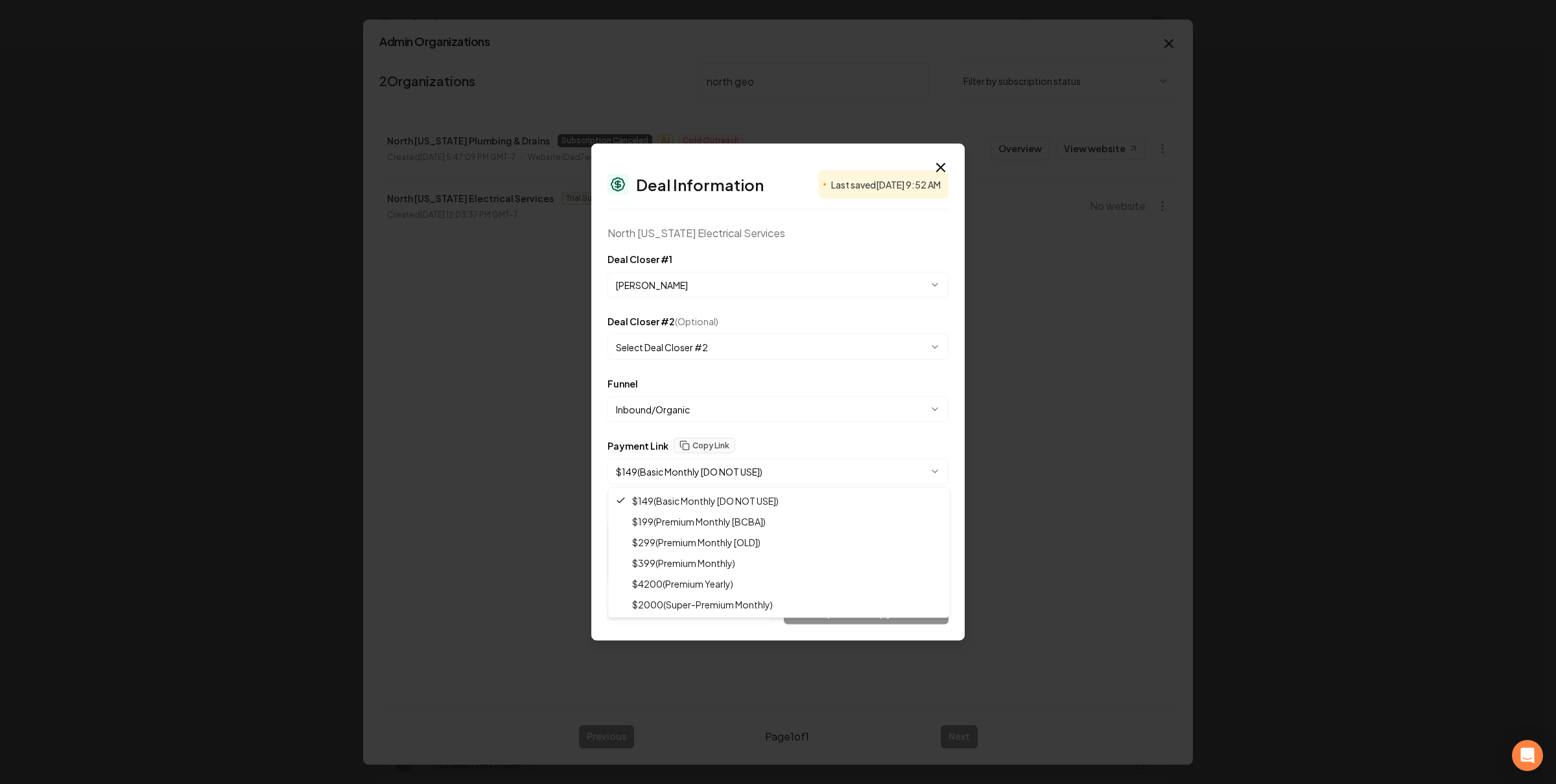
select select "**********"
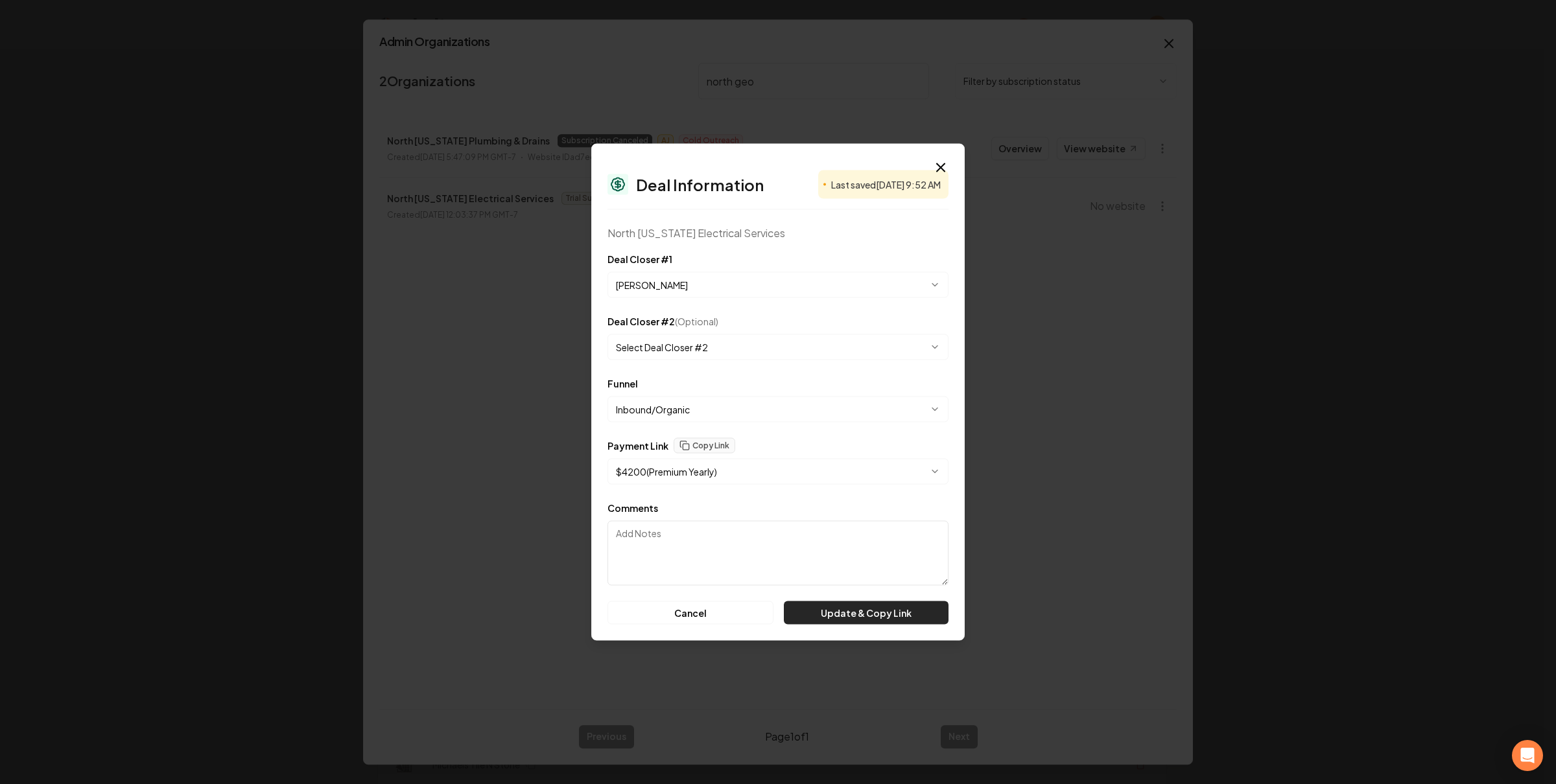
click at [838, 610] on button "Update & Copy Link" at bounding box center [866, 613] width 165 height 23
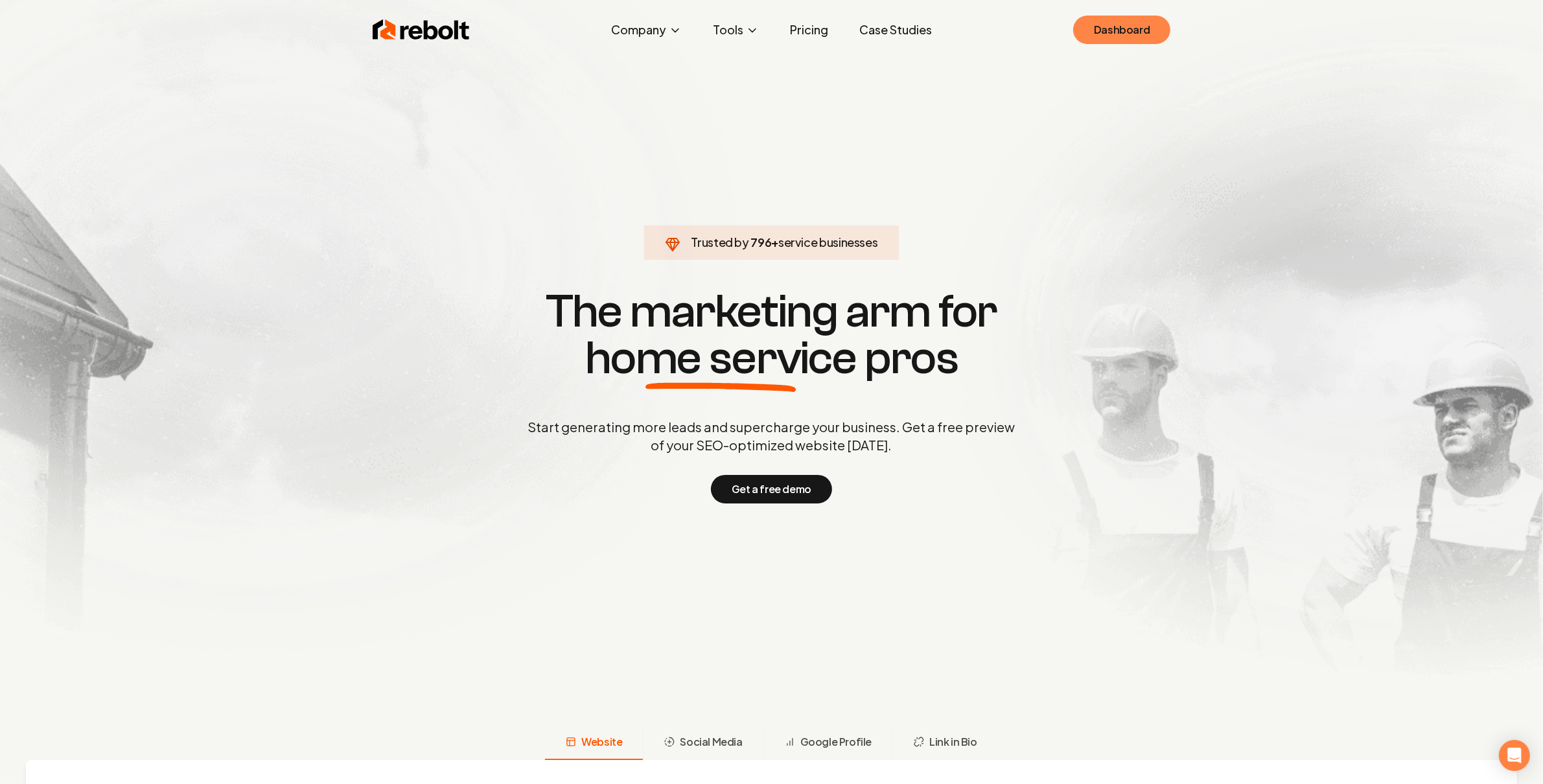
click at [1115, 23] on link "Dashboard" at bounding box center [1122, 30] width 97 height 28
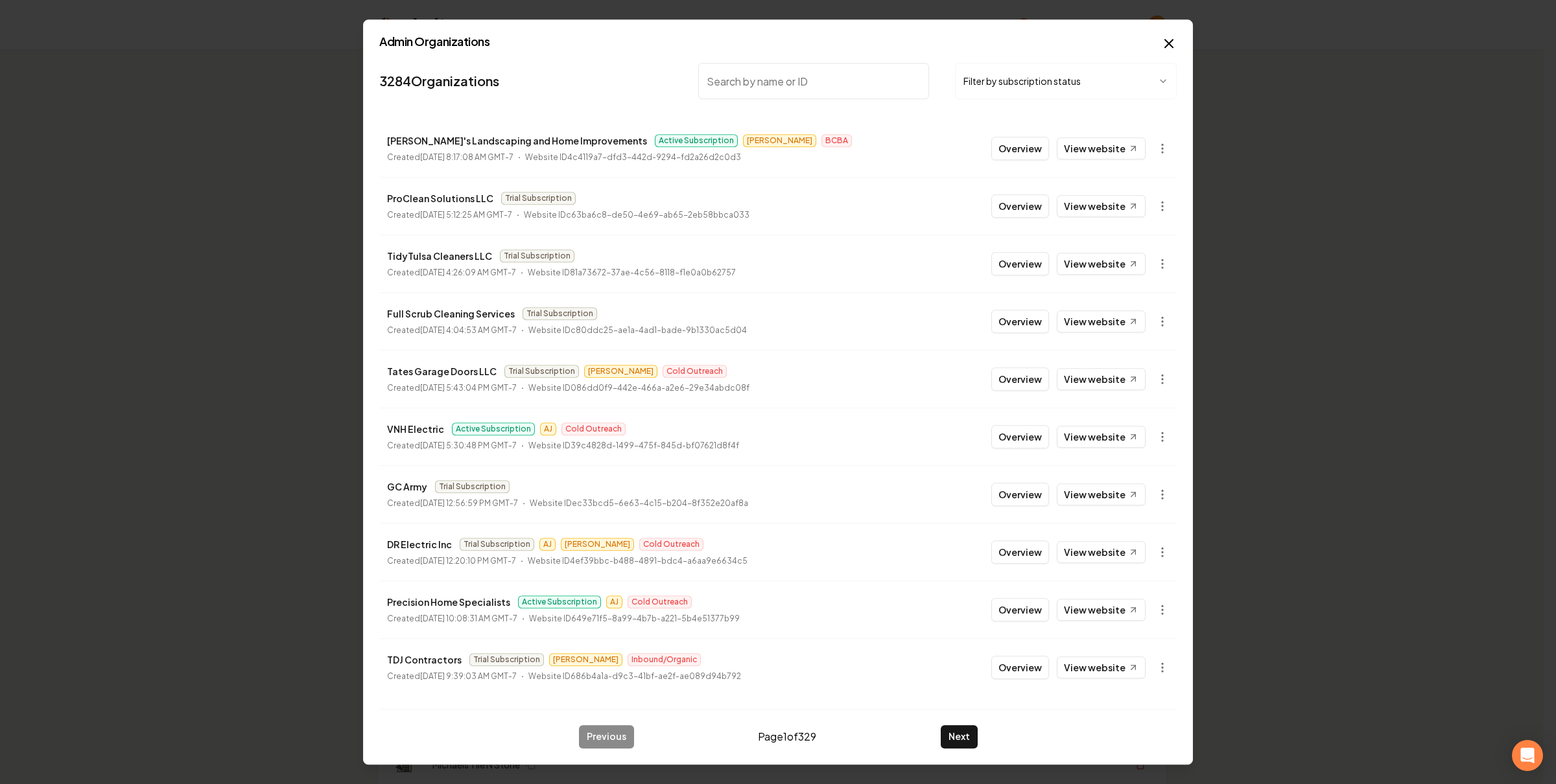
click at [1028, 153] on button "Overview" at bounding box center [1020, 149] width 58 height 23
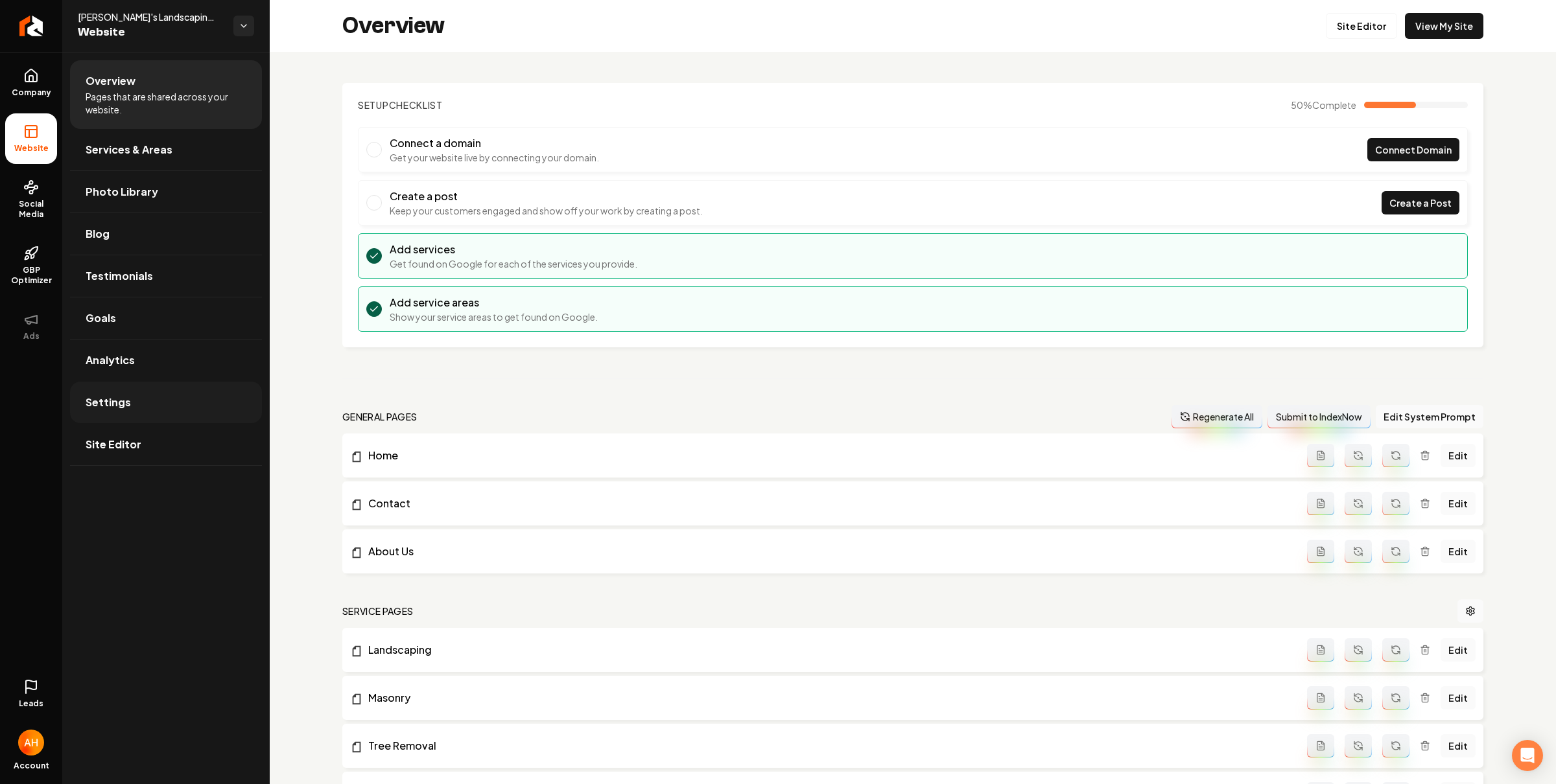
click at [127, 408] on link "Settings" at bounding box center [166, 402] width 192 height 41
